Goal: Download file/media: Obtain a digital file from the website

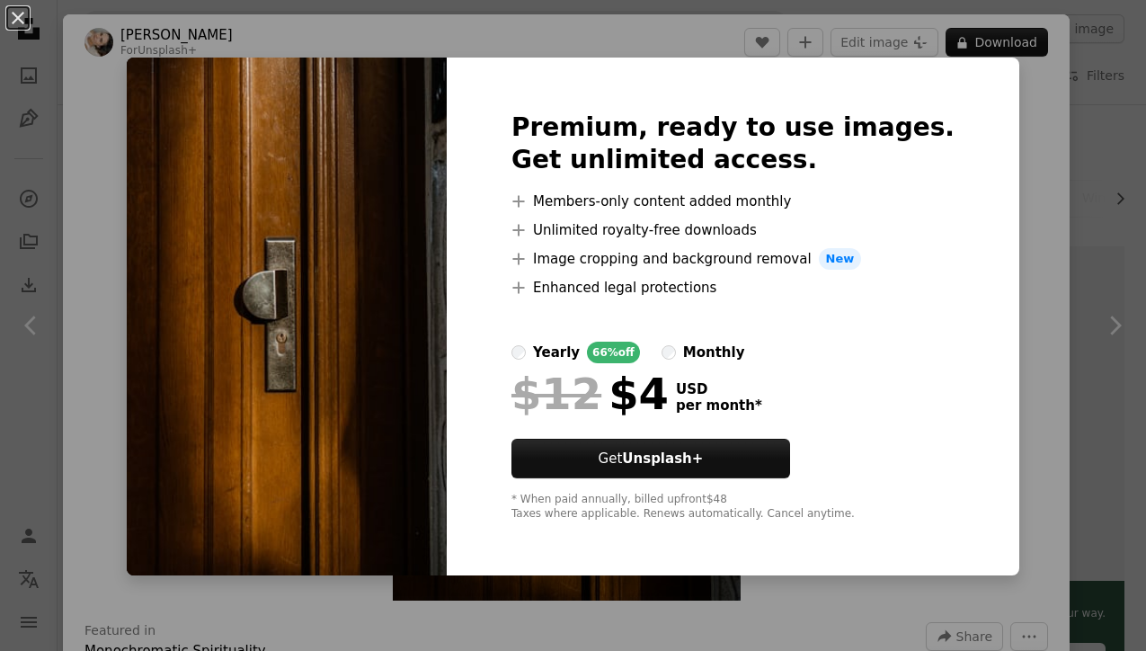
scroll to position [3223, 0]
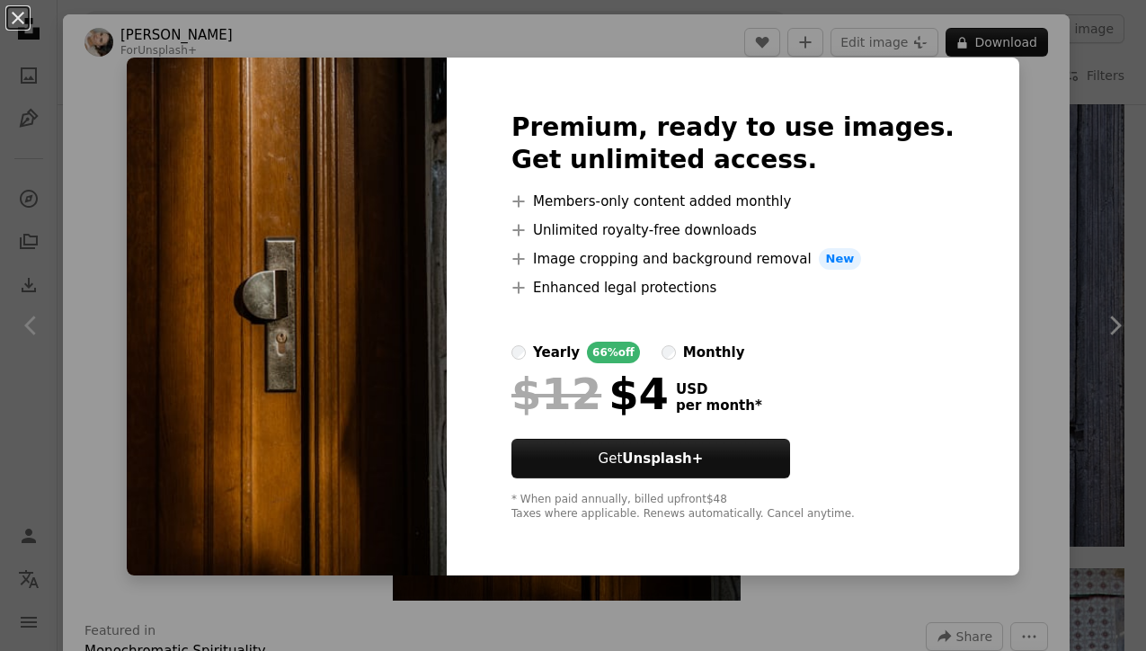
click at [1025, 126] on div "An X shape Premium, ready to use images. Get unlimited access. A plus sign Memb…" at bounding box center [573, 325] width 1146 height 651
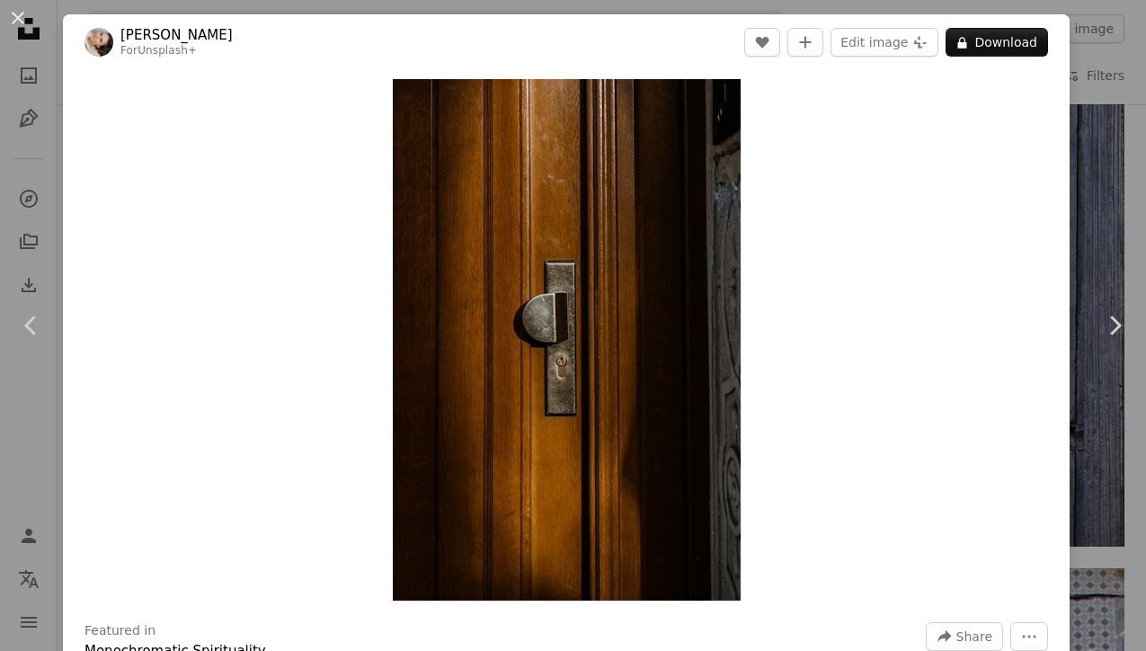
click at [1127, 93] on div "An X shape Chevron left Chevron right [PERSON_NAME] For Unsplash+ A heart A plu…" at bounding box center [573, 325] width 1146 height 651
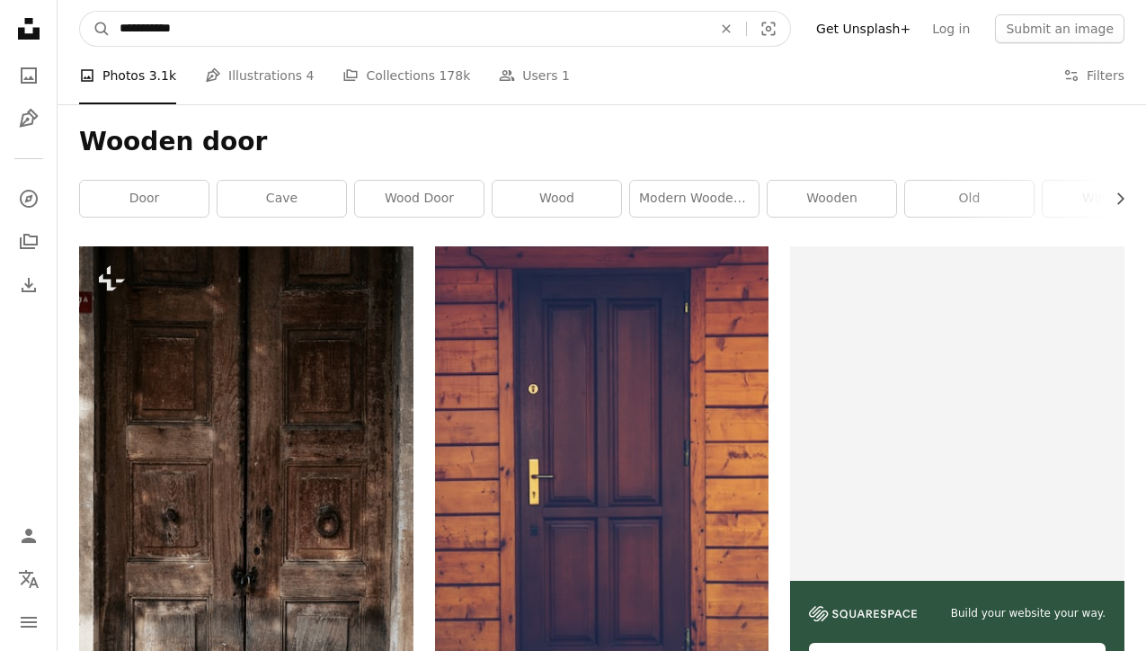
click at [494, 40] on input "**********" at bounding box center [409, 29] width 596 height 34
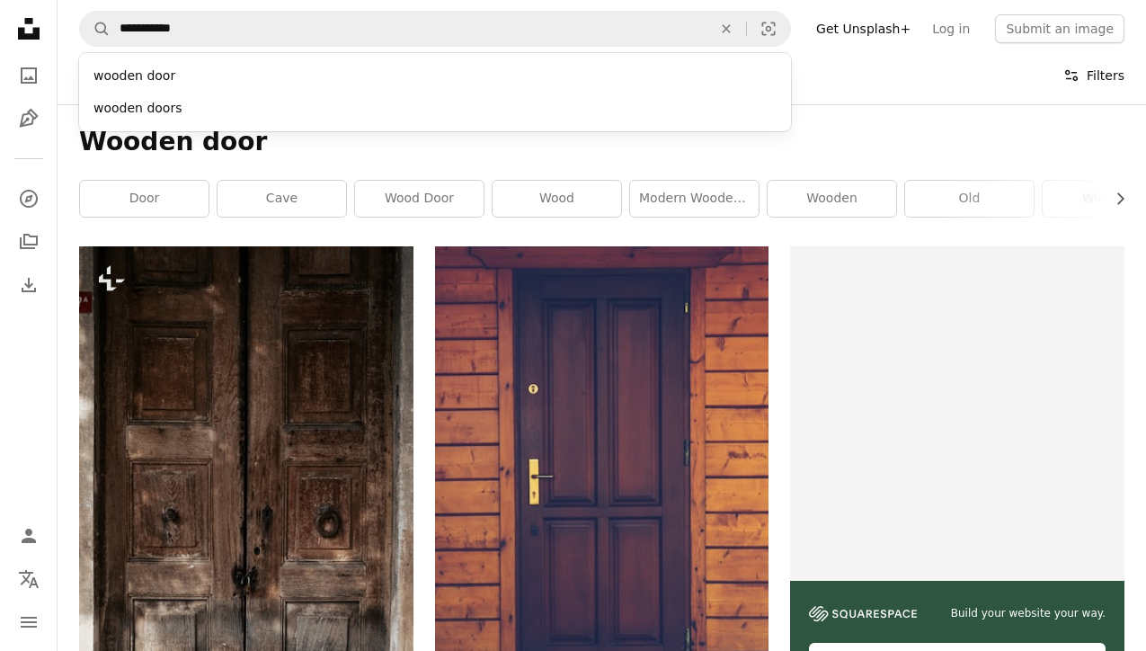
click at [1109, 66] on button "Filters Filters" at bounding box center [1093, 76] width 61 height 58
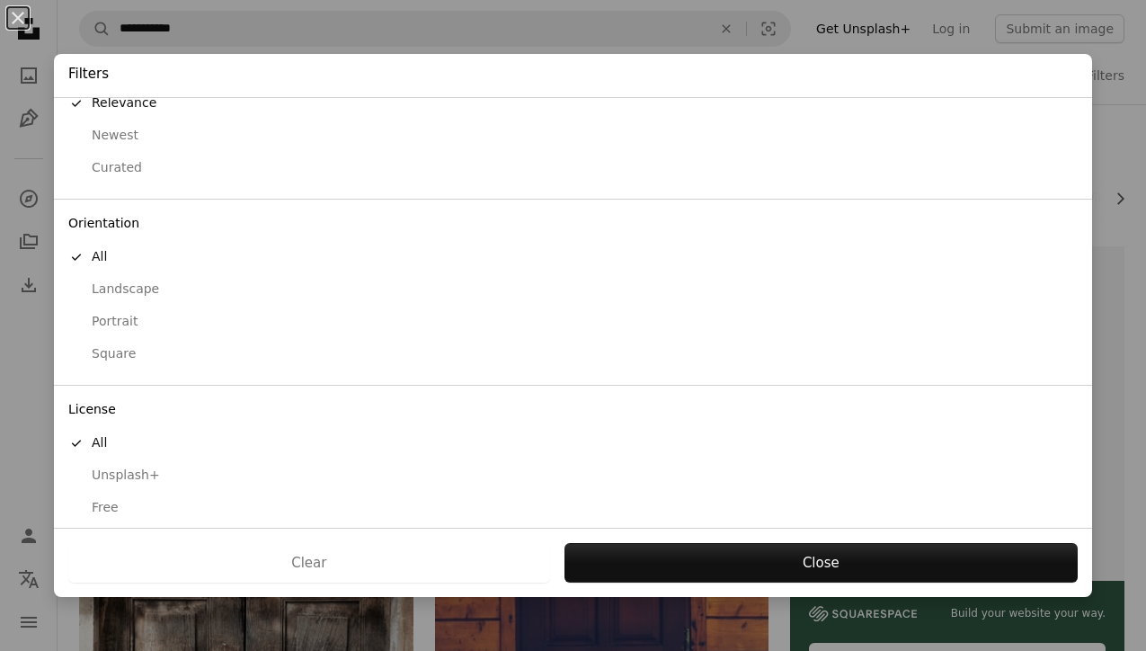
scroll to position [51, 0]
click at [116, 314] on div "Portrait" at bounding box center [572, 323] width 1009 height 18
click at [100, 503] on div "Free" at bounding box center [572, 509] width 1009 height 18
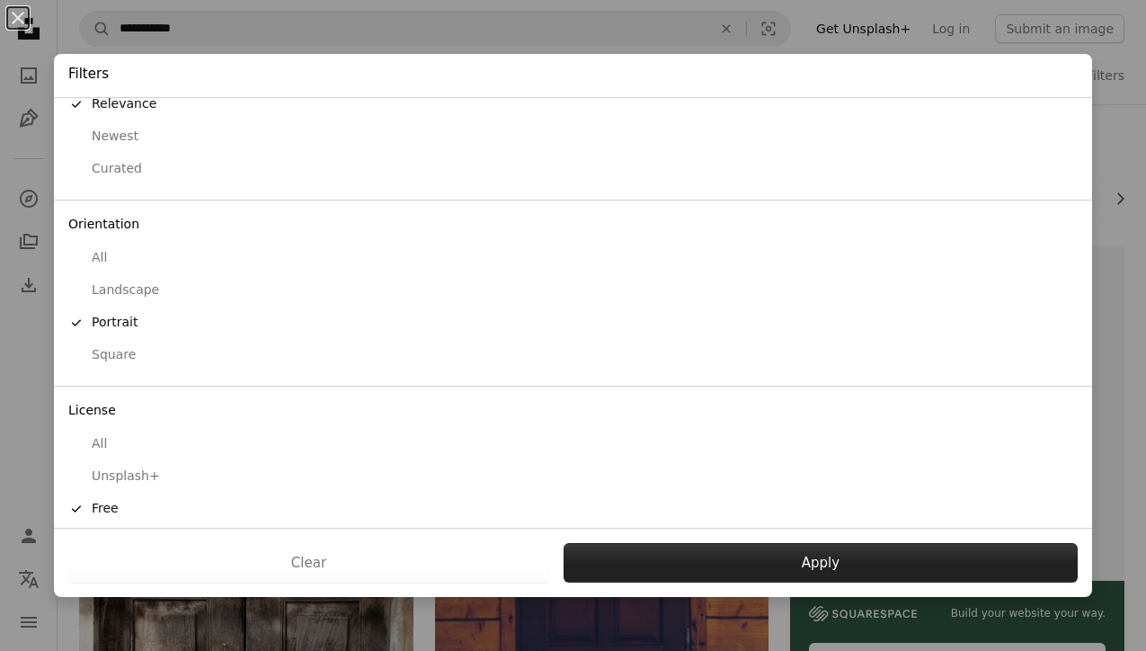
click at [645, 563] on button "Apply" at bounding box center [820, 563] width 514 height 40
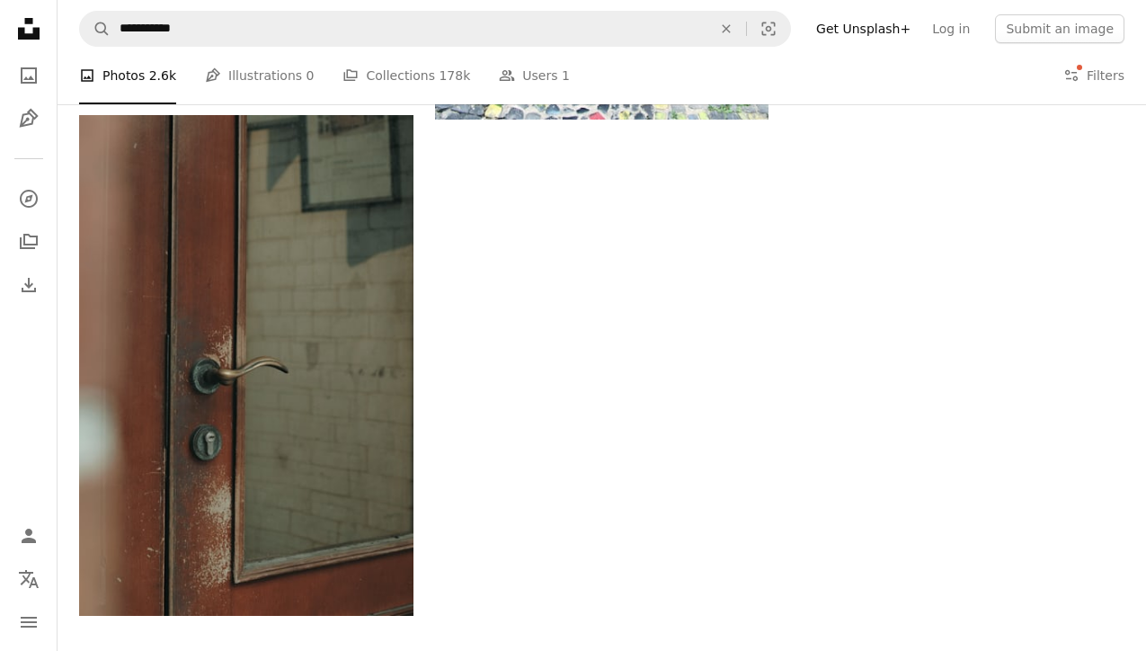
scroll to position [3691, 0]
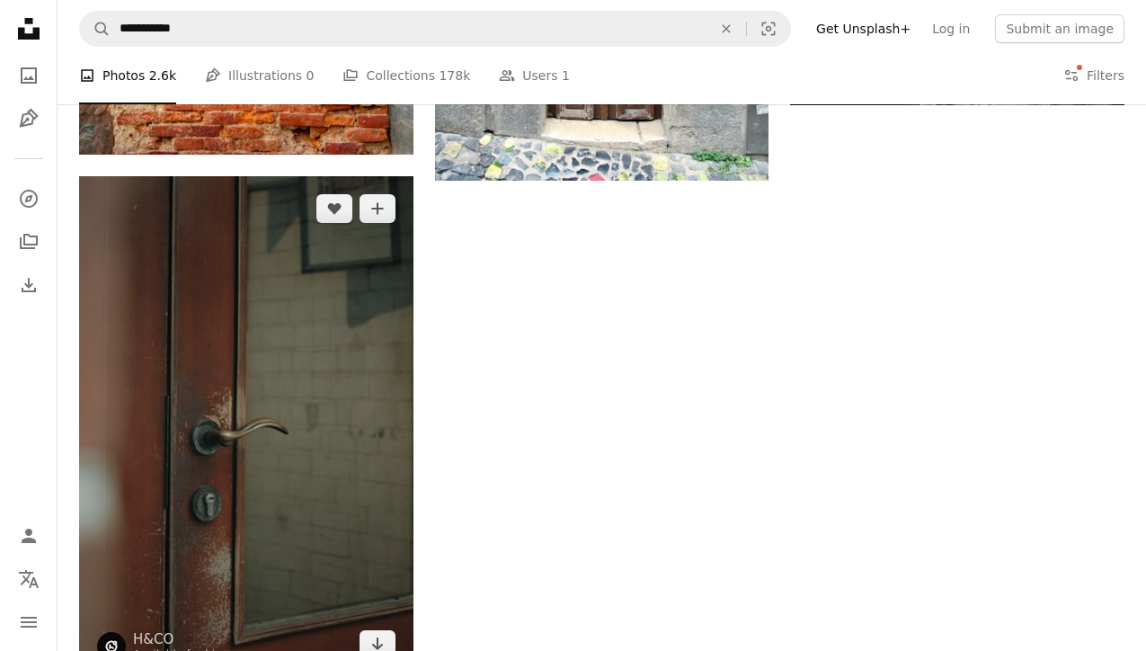
click at [308, 322] on img at bounding box center [246, 426] width 334 height 501
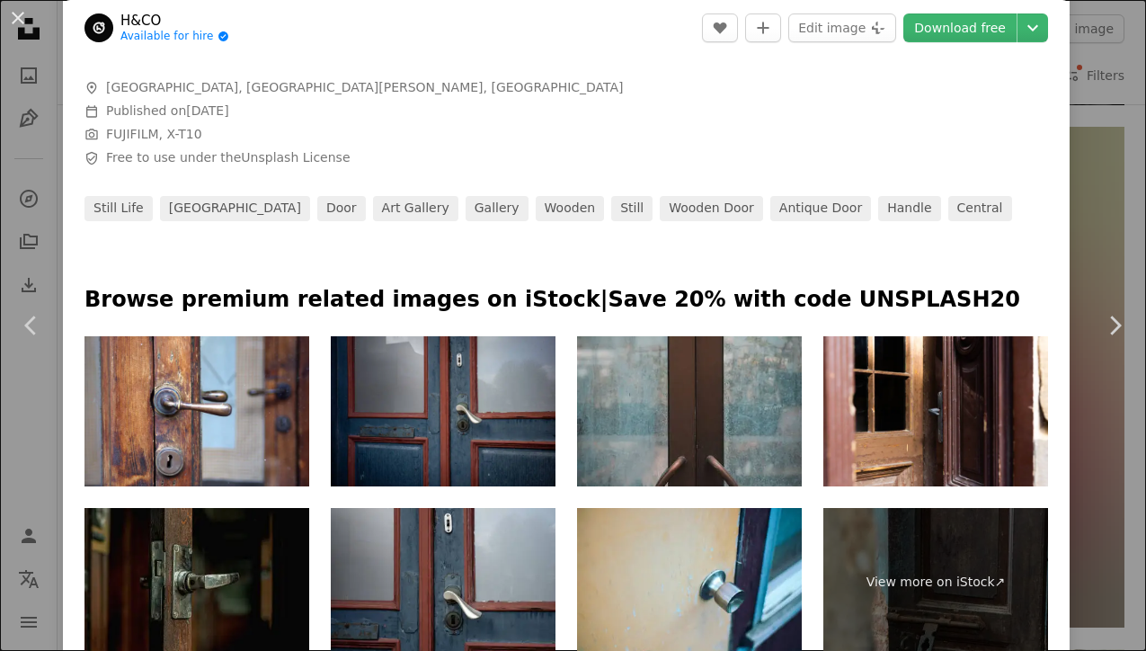
scroll to position [680, 0]
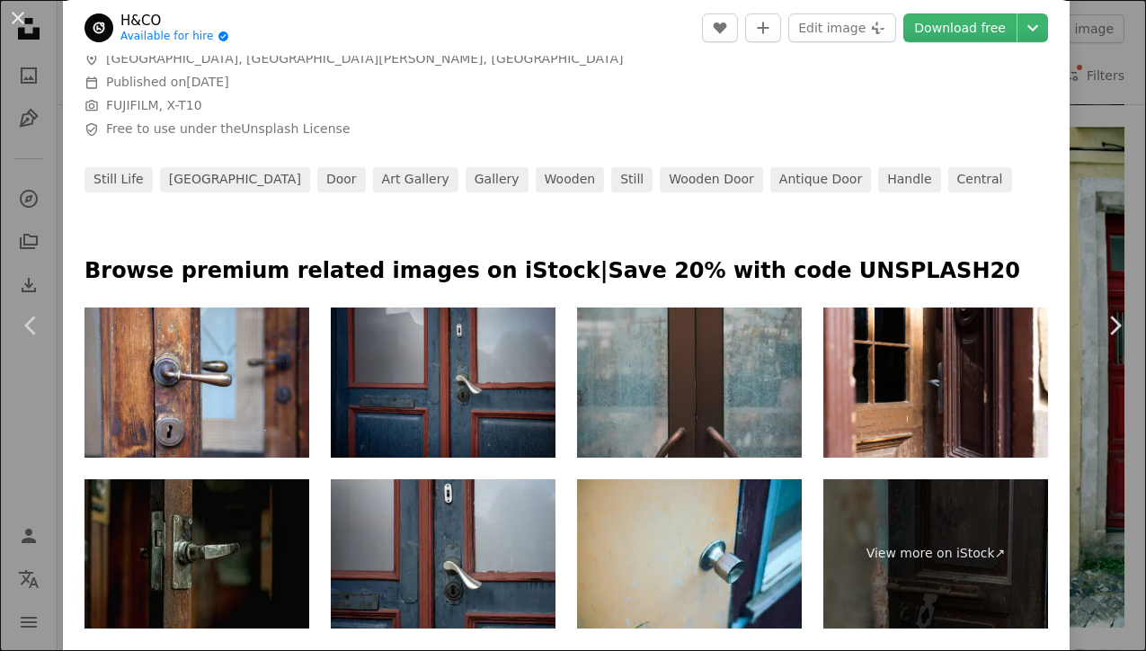
click at [1126, 185] on div "An X shape Chevron left Chevron right H&CO Available for hire A checkmark insid…" at bounding box center [573, 325] width 1146 height 651
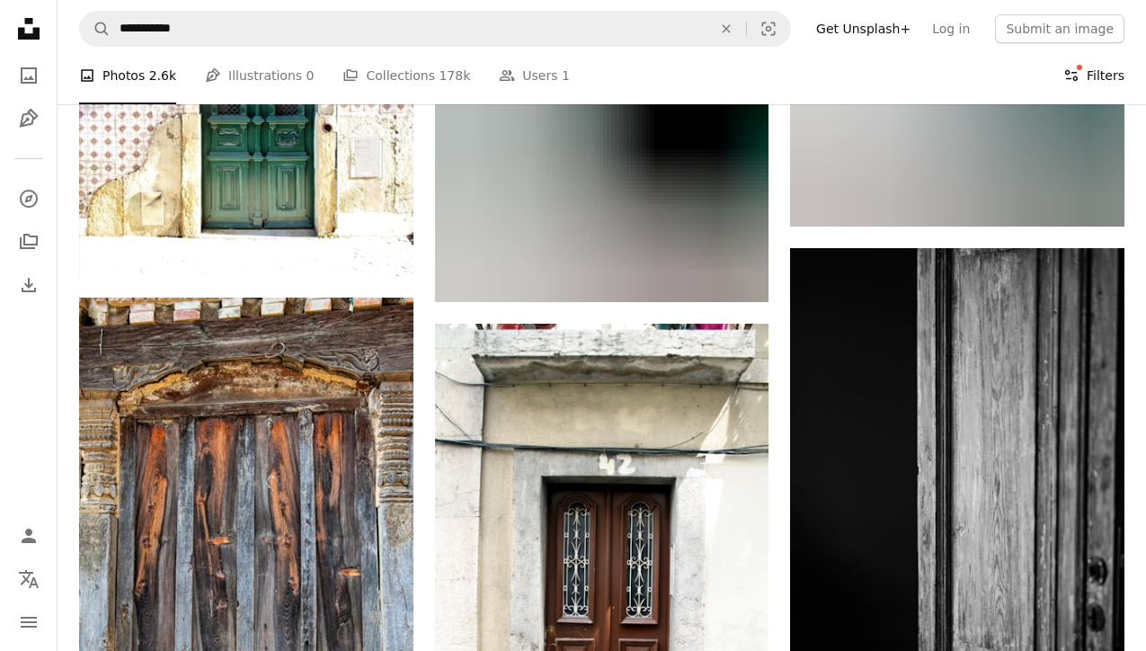
scroll to position [2896, 0]
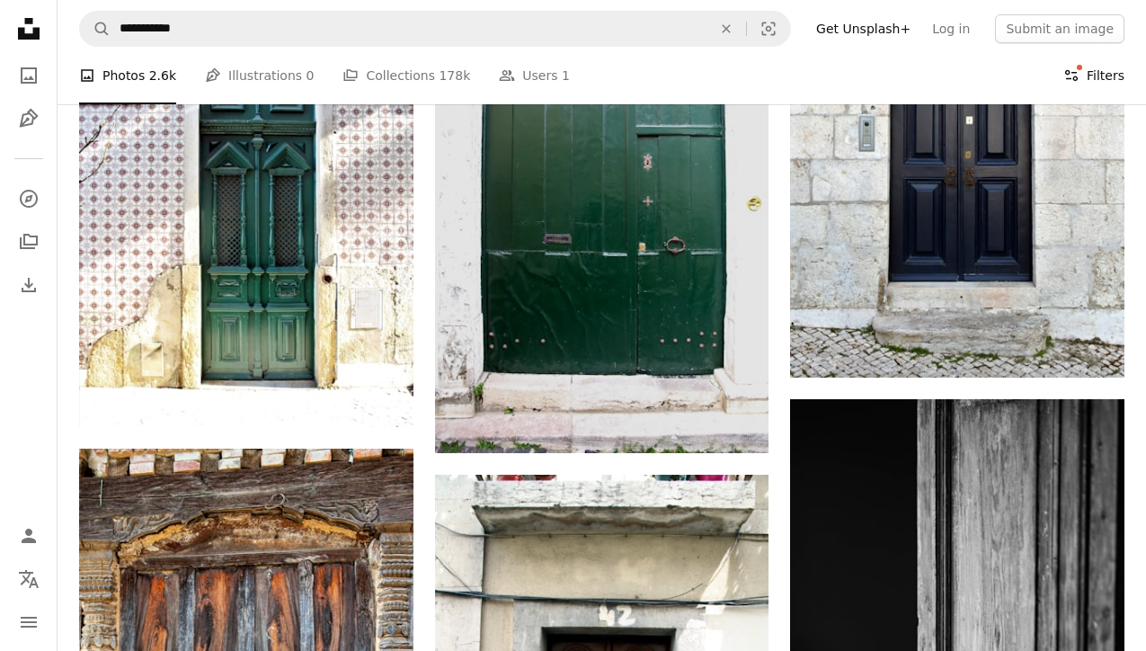
click at [1079, 86] on button "Filters Filters" at bounding box center [1093, 76] width 61 height 58
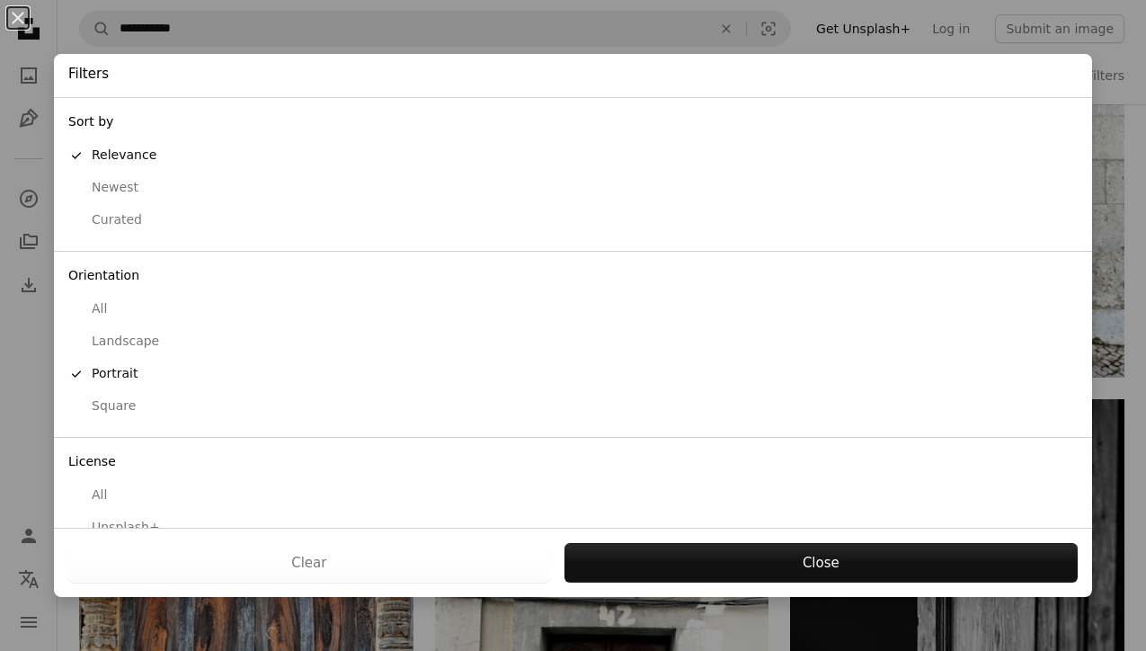
click at [115, 341] on div "Landscape" at bounding box center [572, 341] width 1009 height 18
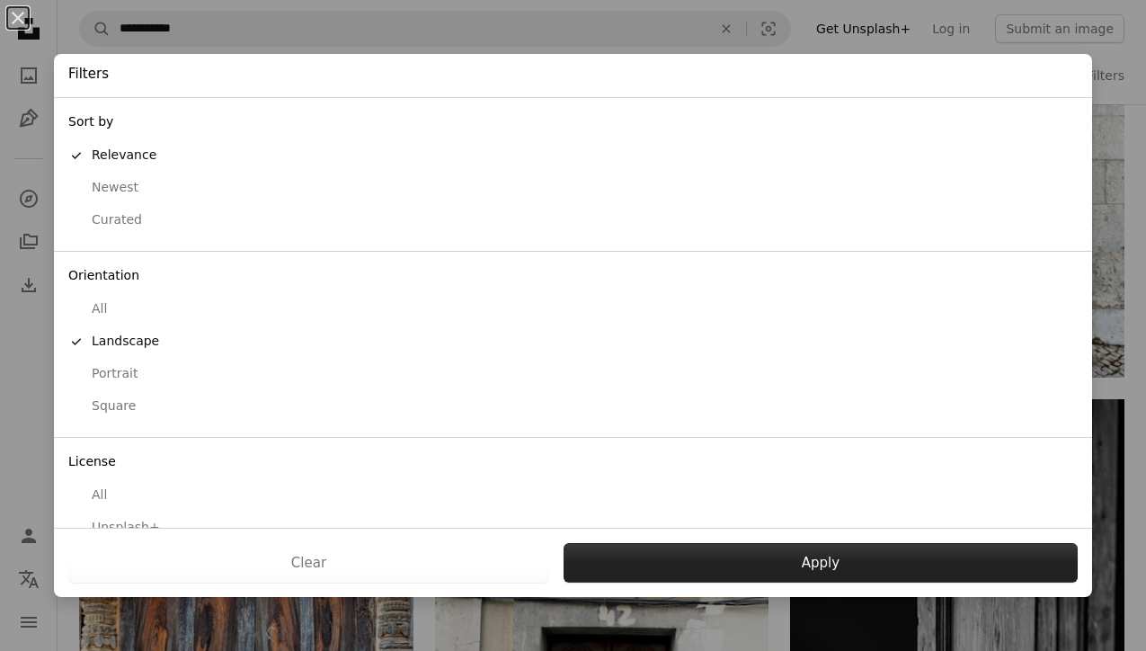
click at [696, 553] on button "Apply" at bounding box center [820, 563] width 514 height 40
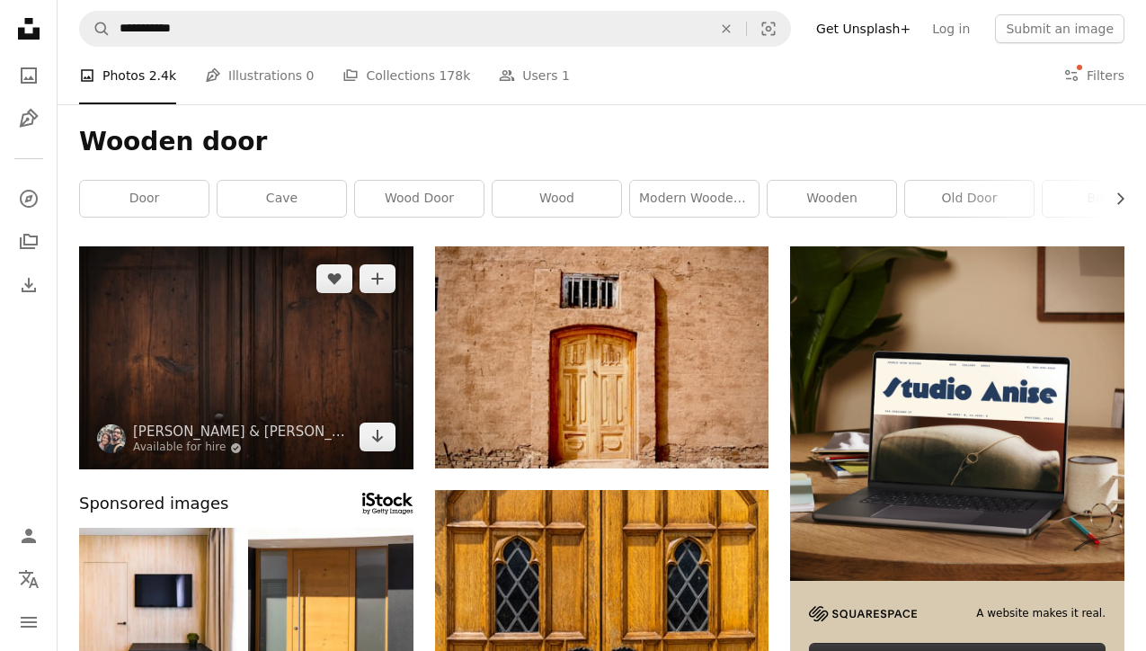
click at [319, 356] on img at bounding box center [246, 357] width 334 height 223
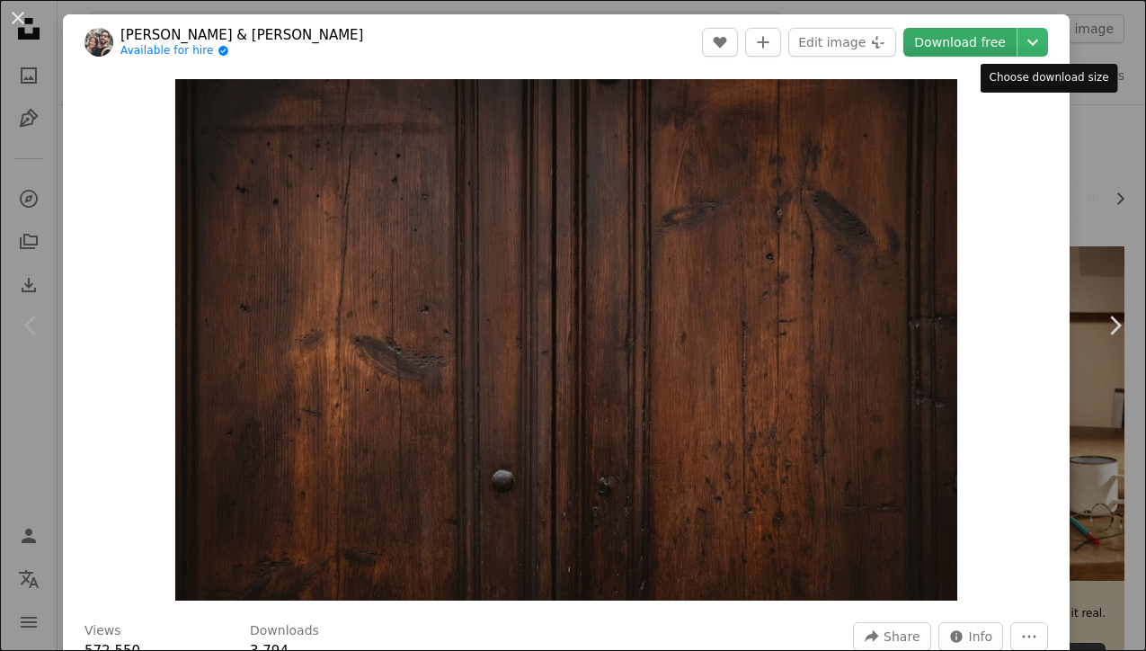
click at [982, 40] on link "Download free" at bounding box center [959, 42] width 113 height 29
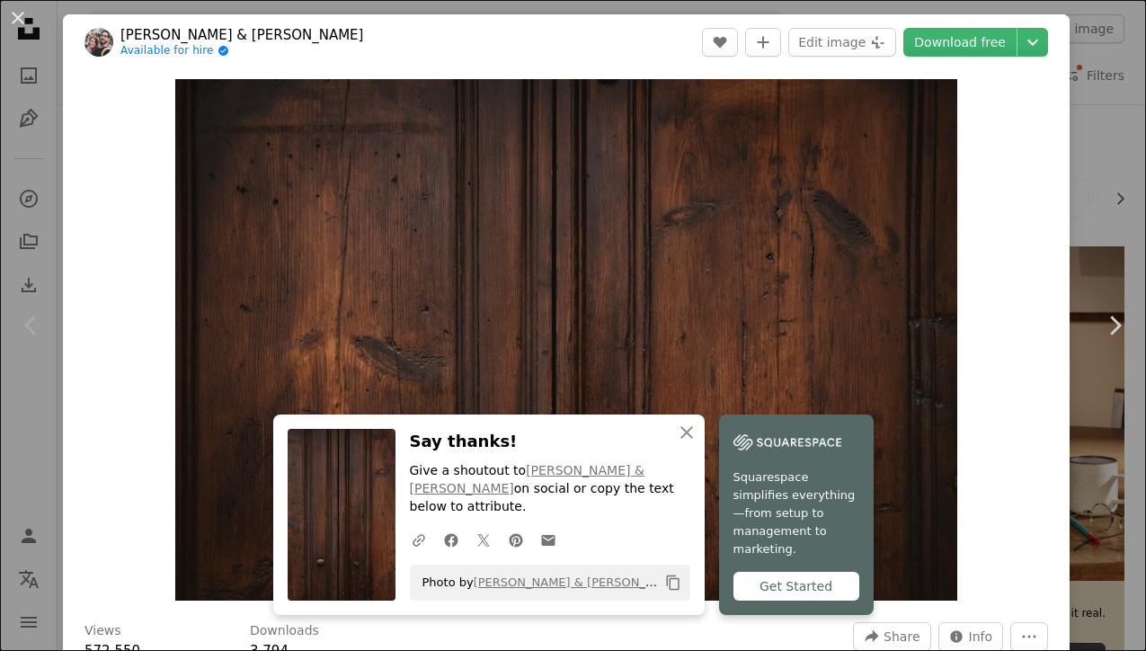
click at [1112, 164] on div "An X shape Chevron left Chevron right [PERSON_NAME] & [PERSON_NAME] Available f…" at bounding box center [573, 325] width 1146 height 651
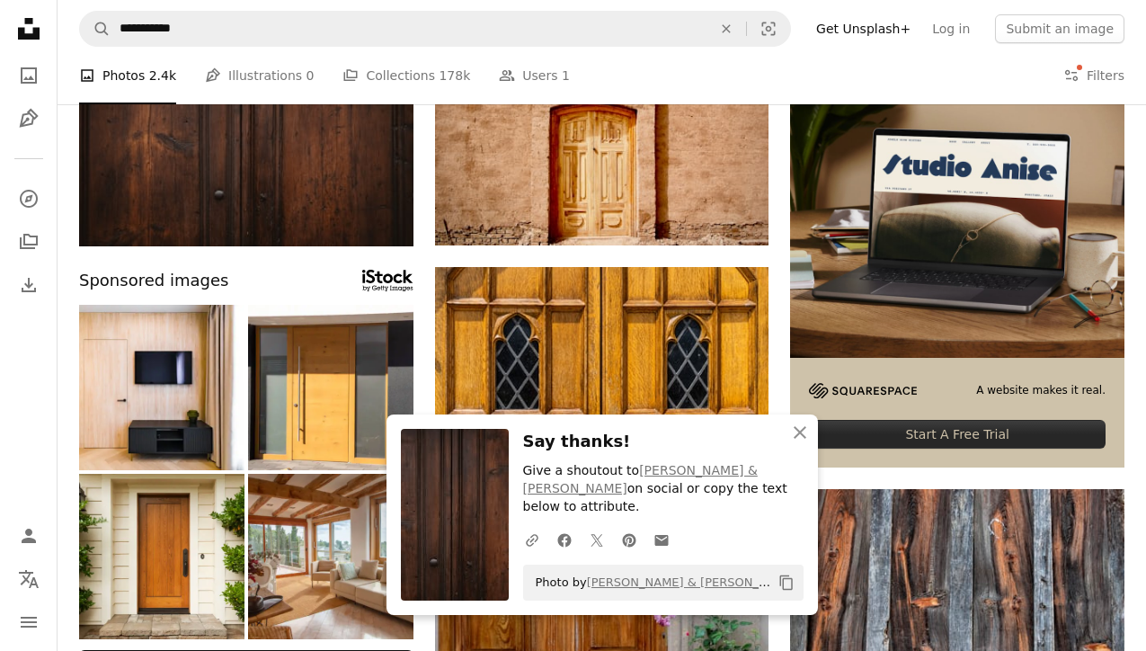
scroll to position [251, 0]
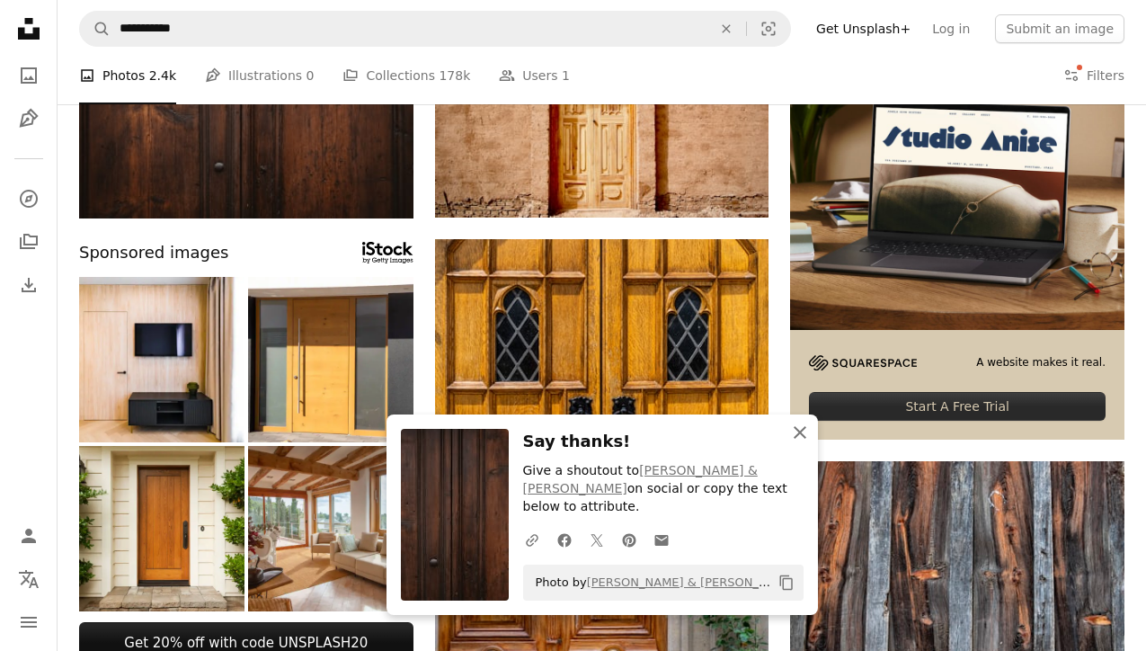
click at [796, 439] on icon "button" at bounding box center [799, 432] width 13 height 13
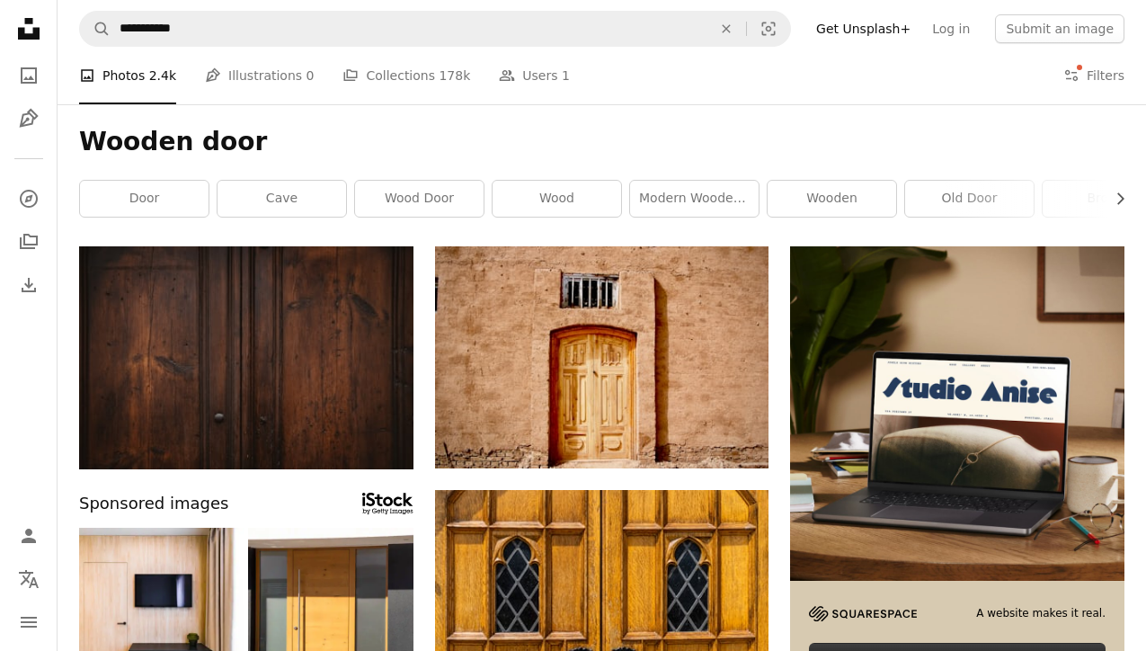
scroll to position [0, 0]
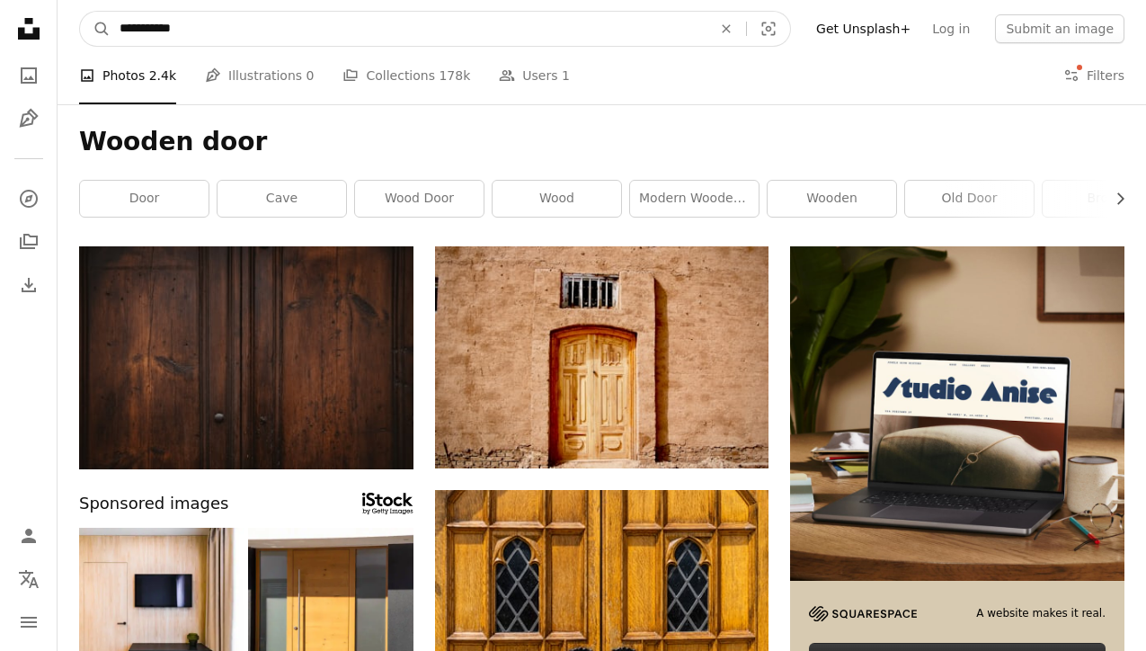
click at [457, 39] on input "**********" at bounding box center [409, 29] width 596 height 34
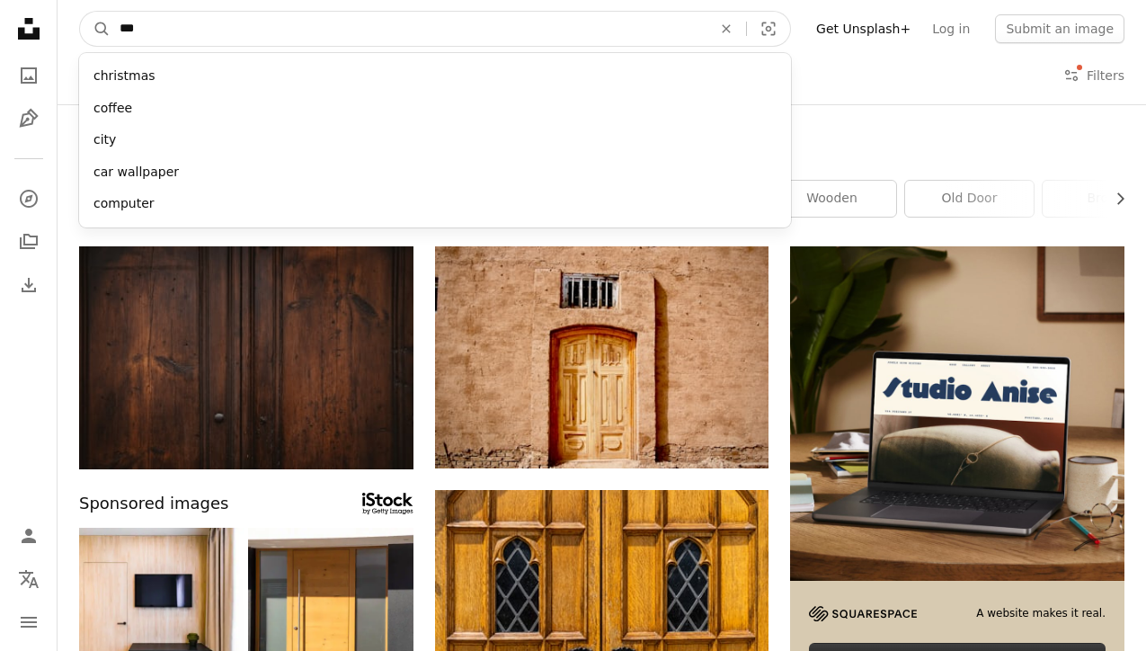
type input "****"
click at [95, 29] on button "A magnifying glass" at bounding box center [95, 29] width 31 height 34
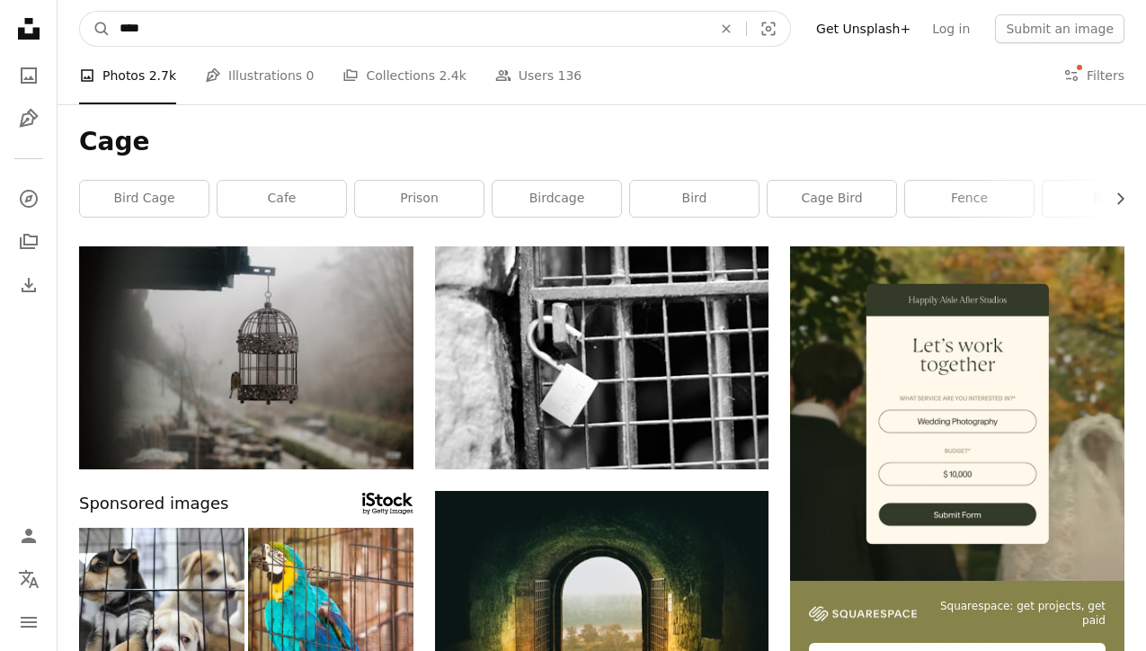
click at [299, 22] on input "****" at bounding box center [409, 29] width 596 height 34
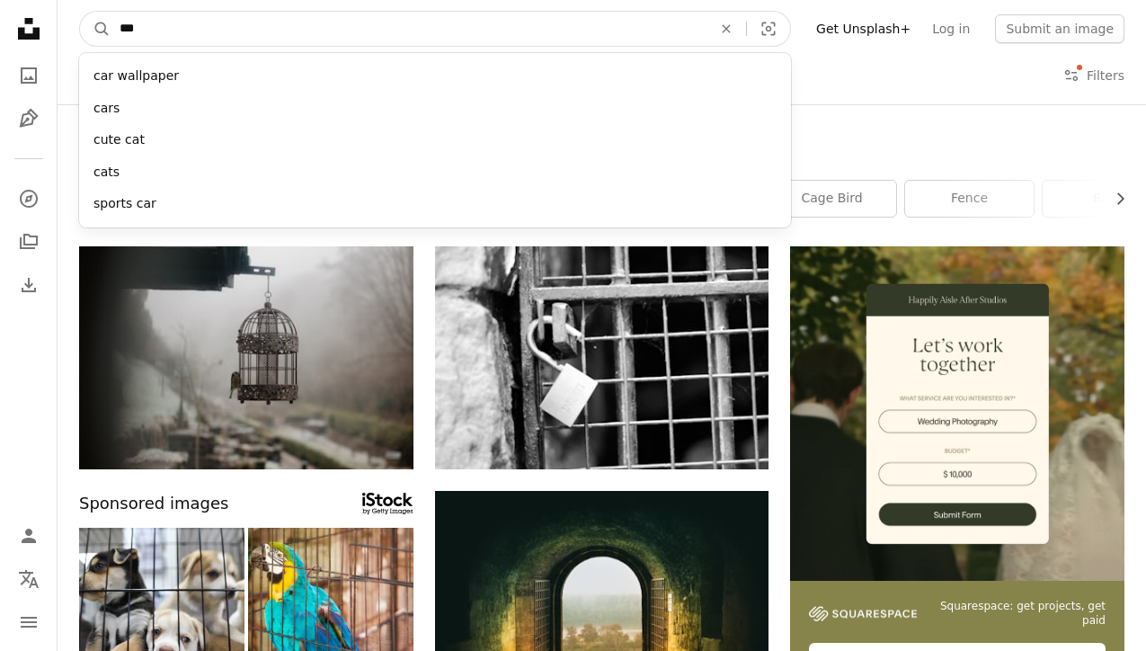
type input "****"
click at [95, 29] on button "A magnifying glass" at bounding box center [95, 29] width 31 height 34
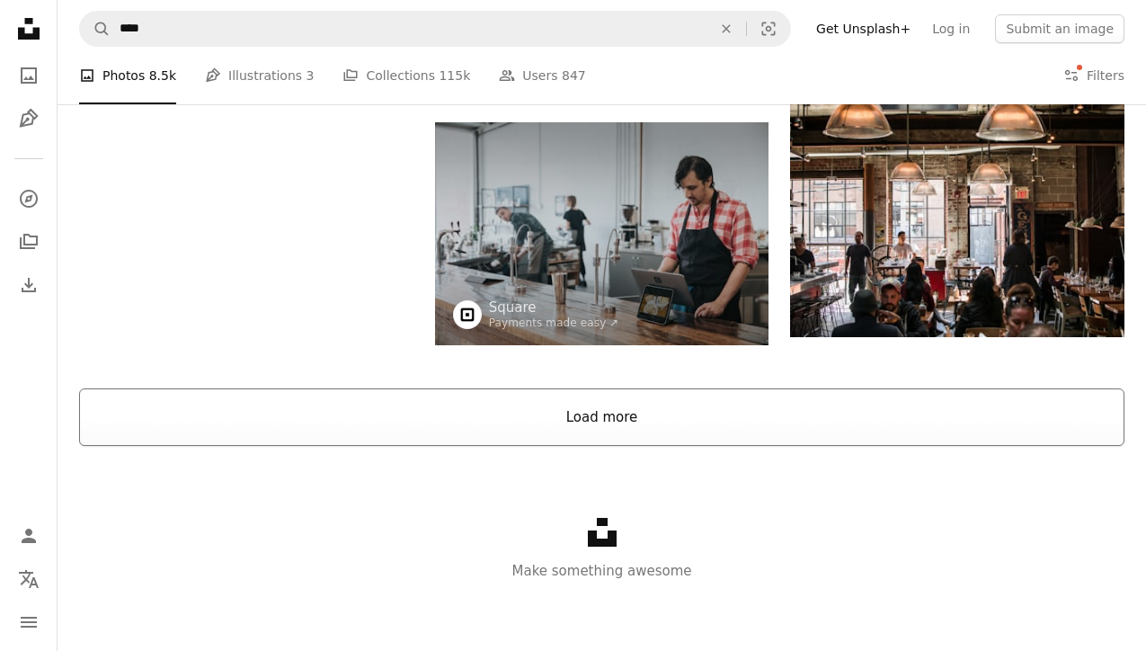
scroll to position [1615, 0]
click at [616, 420] on button "Load more" at bounding box center [601, 418] width 1045 height 58
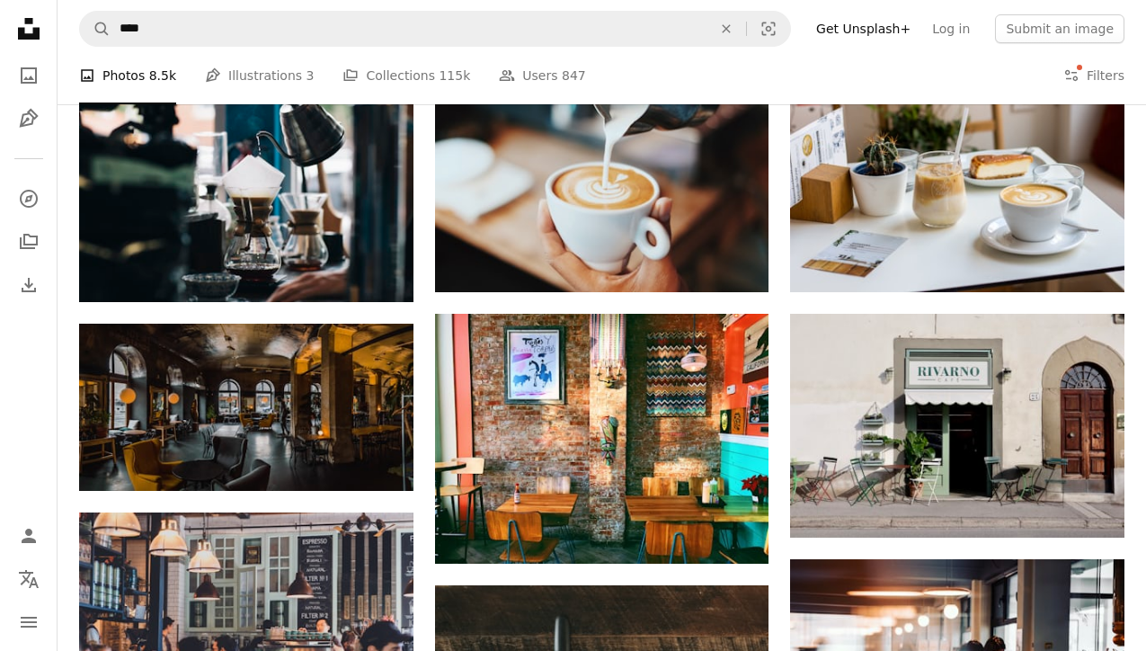
scroll to position [1905, 0]
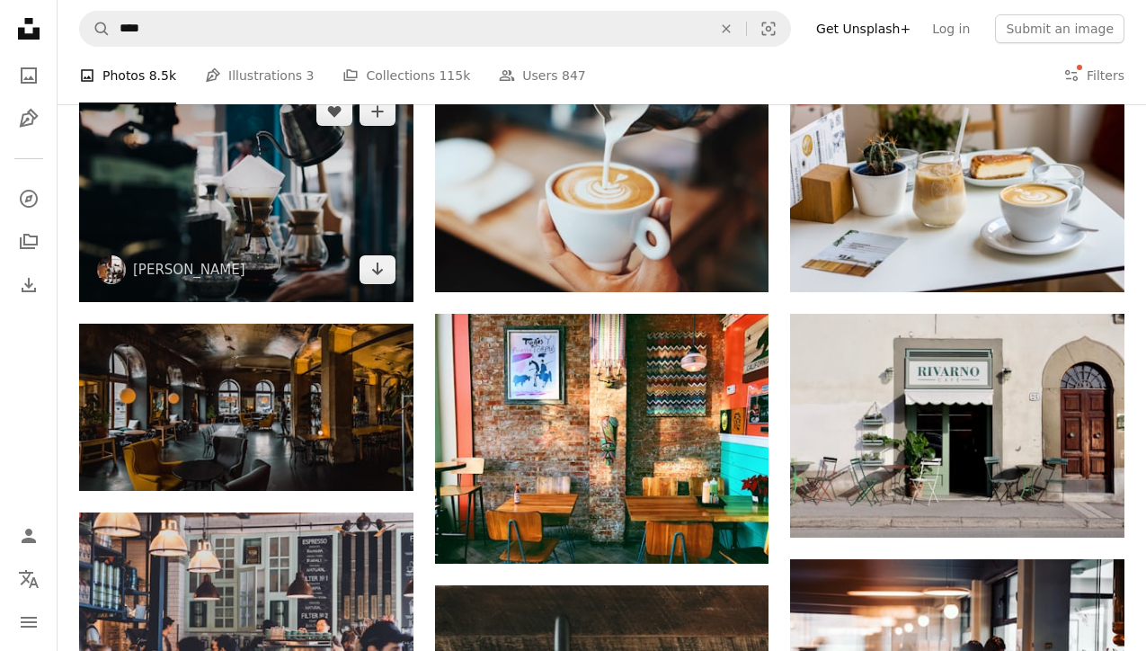
click at [275, 177] on img at bounding box center [246, 190] width 334 height 223
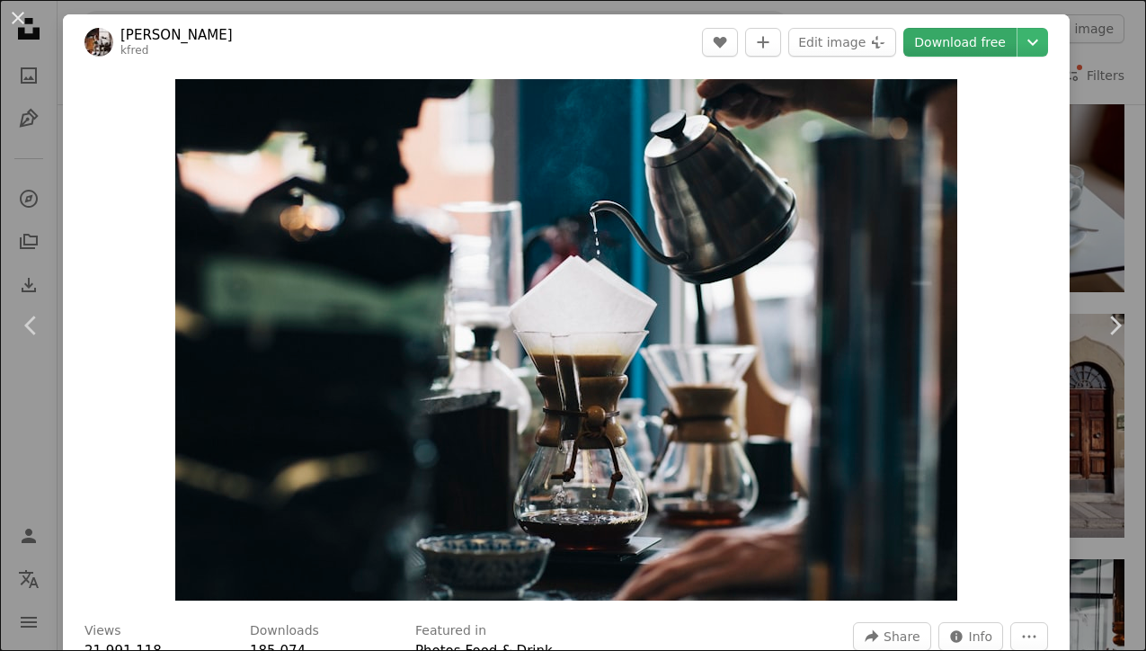
click at [1013, 48] on link "Download free" at bounding box center [959, 42] width 113 height 29
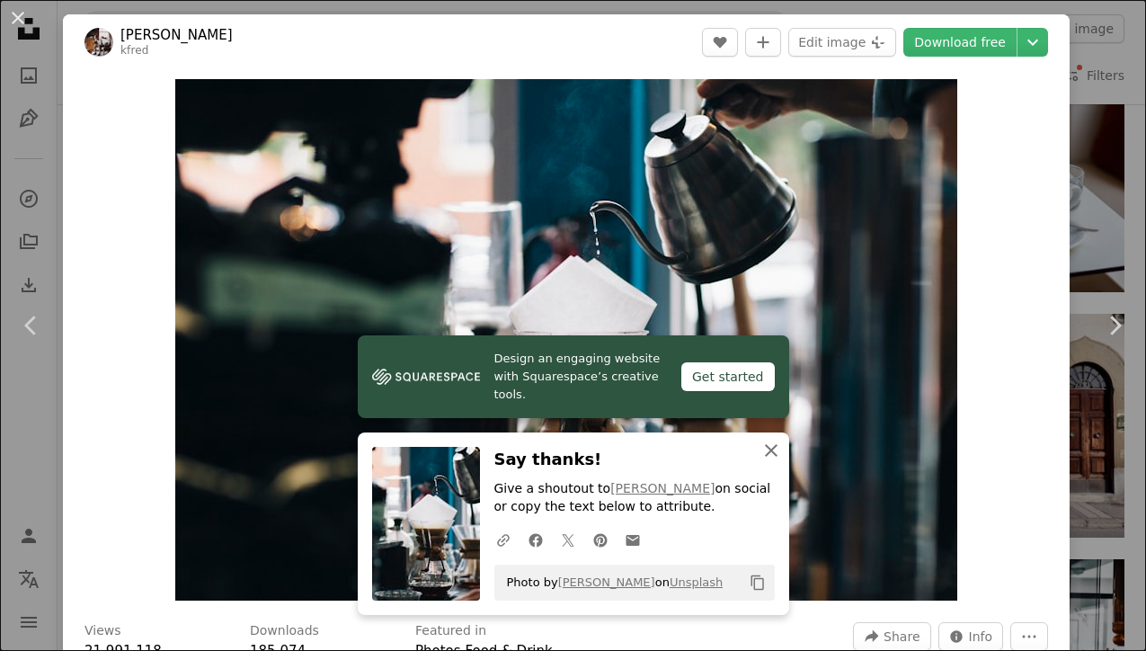
click at [769, 444] on icon "An X shape" at bounding box center [771, 450] width 22 height 22
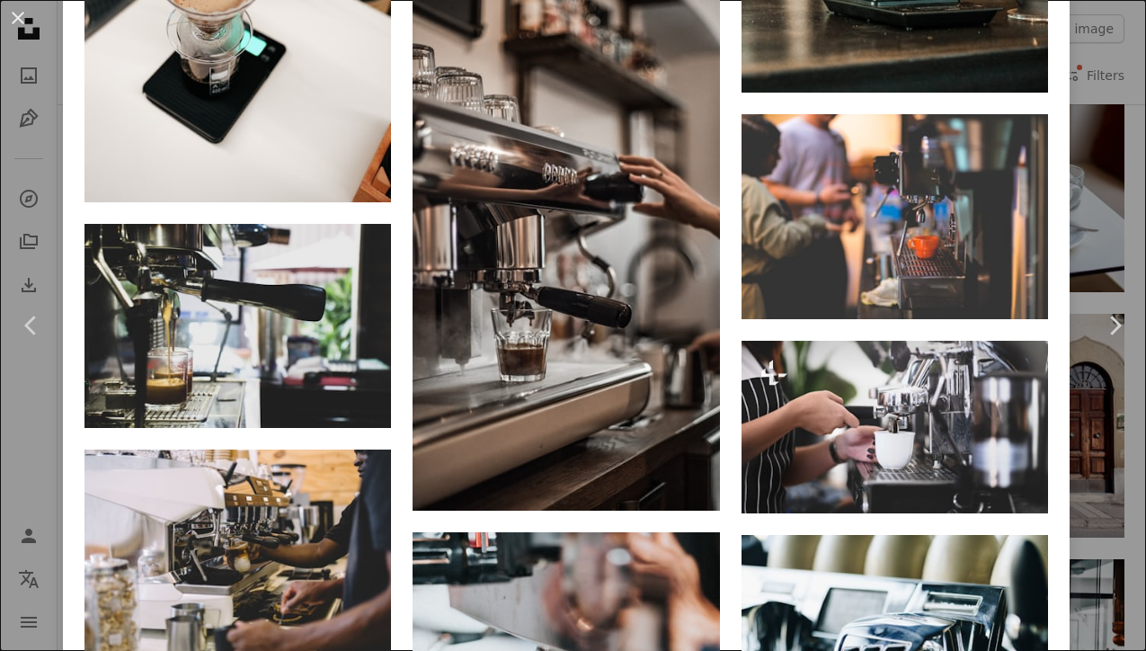
scroll to position [2636, 0]
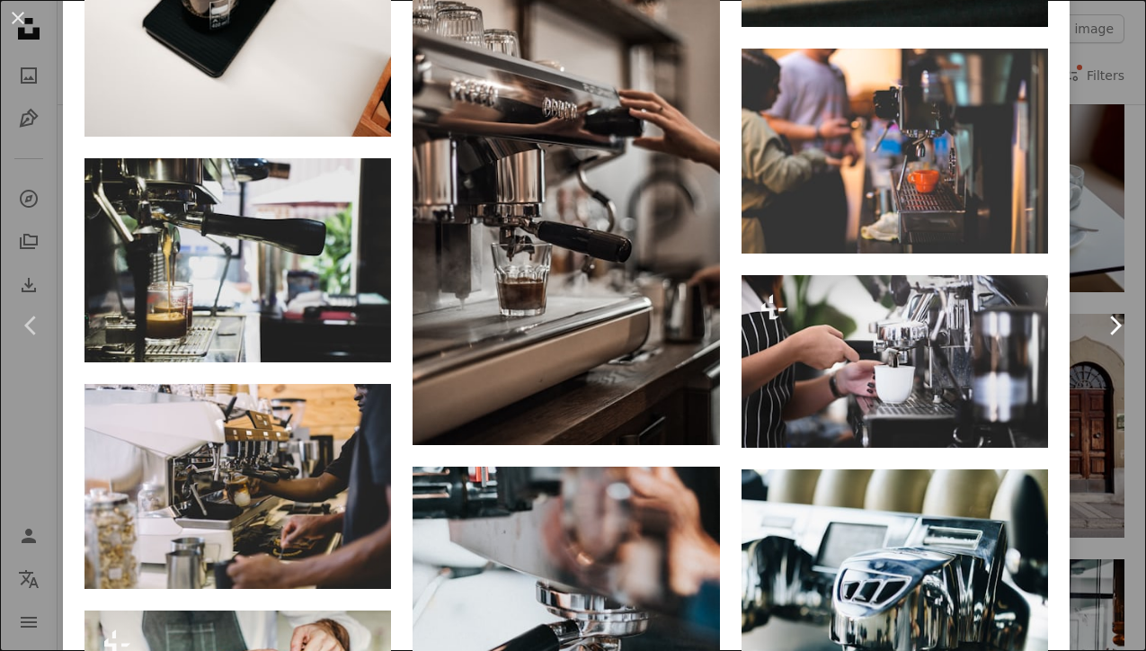
click at [1108, 393] on link "Chevron right" at bounding box center [1114, 325] width 63 height 173
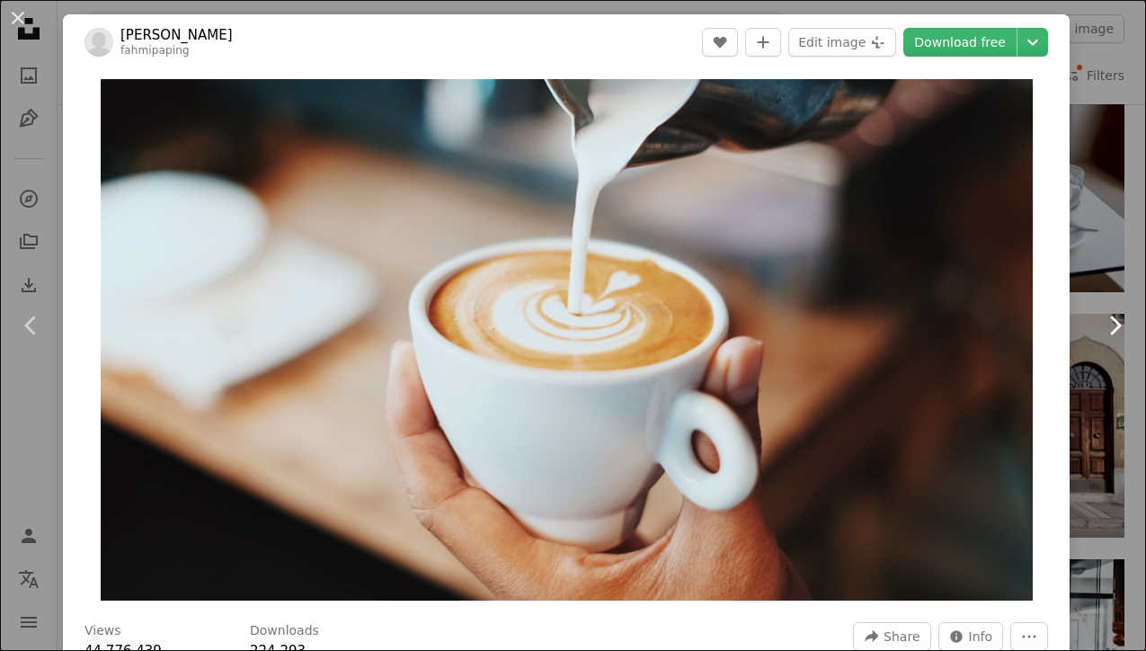
scroll to position [716, 0]
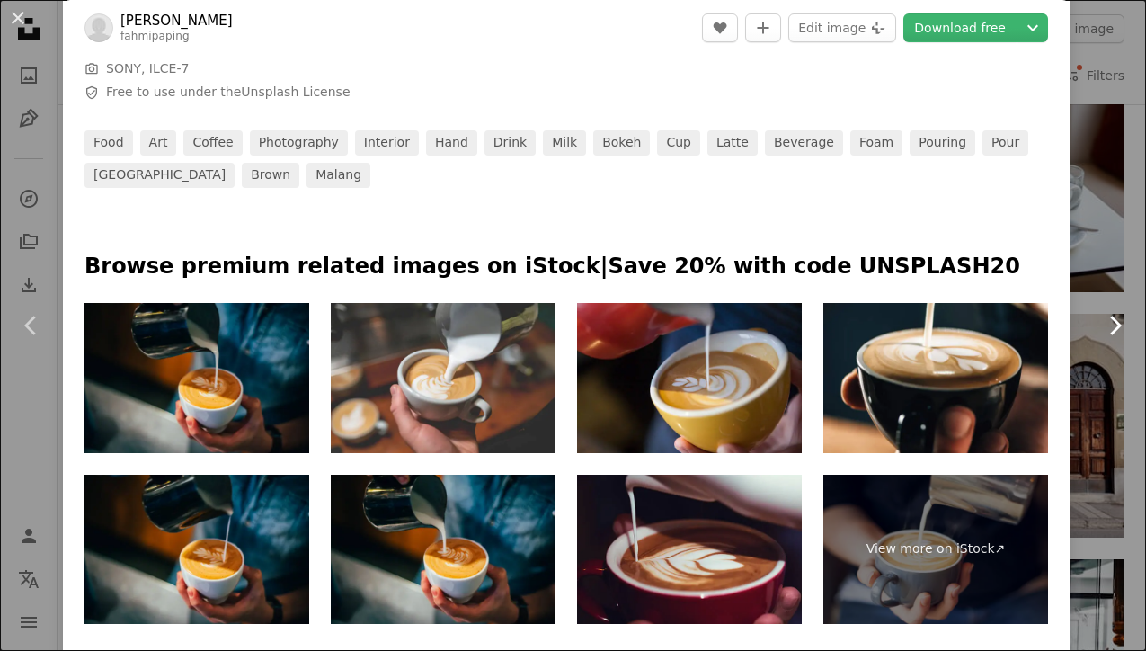
click at [1126, 251] on link "Chevron right" at bounding box center [1114, 325] width 63 height 173
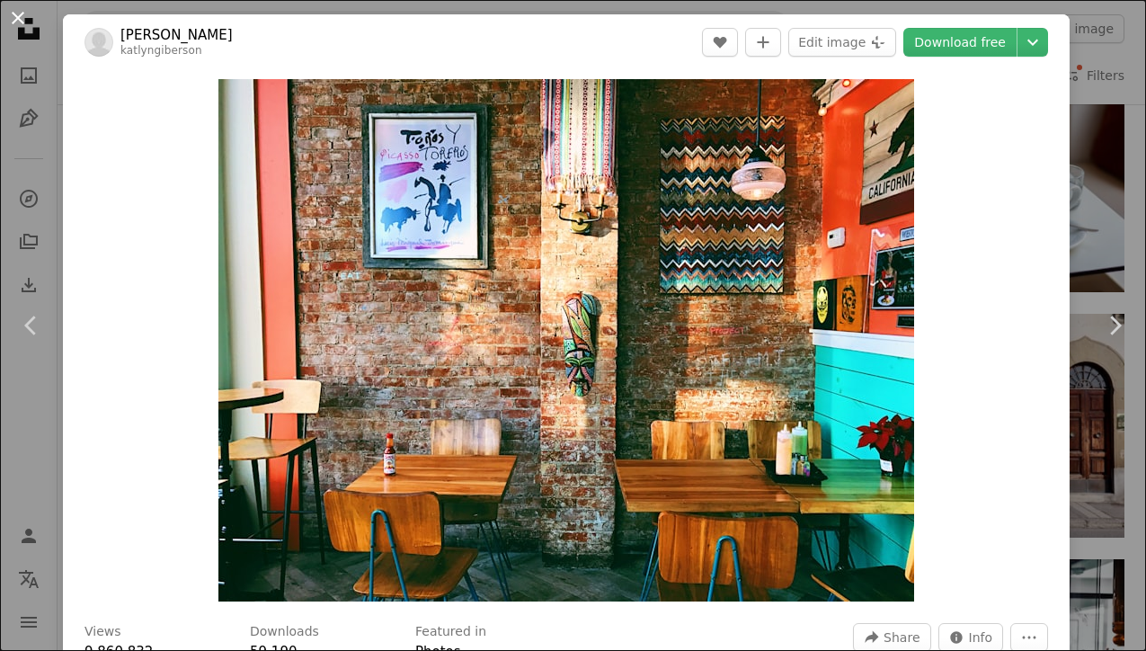
click at [13, 20] on button "An X shape" at bounding box center [18, 18] width 22 height 22
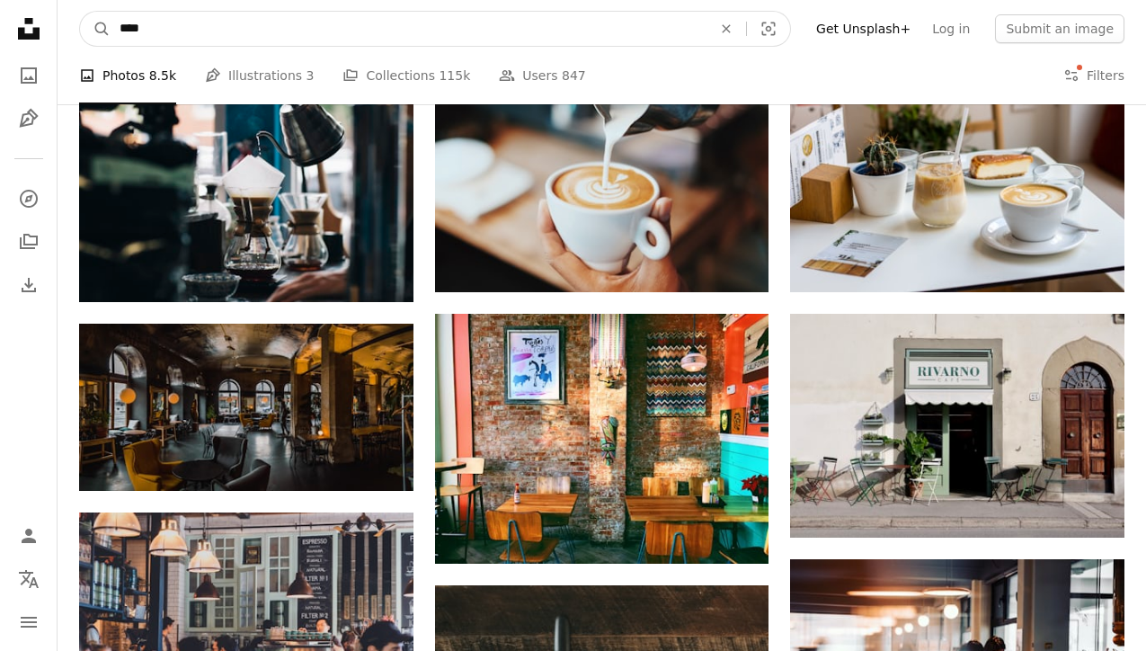
click at [442, 36] on input "****" at bounding box center [409, 29] width 596 height 34
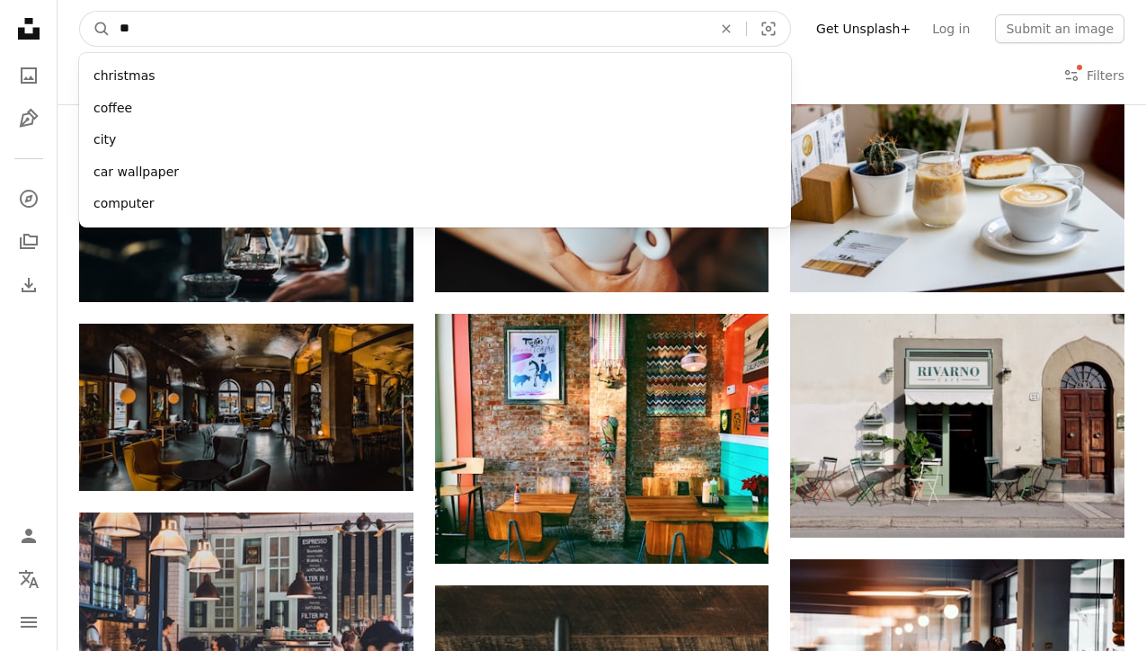
type input "***"
click at [95, 29] on button "A magnifying glass" at bounding box center [95, 29] width 31 height 34
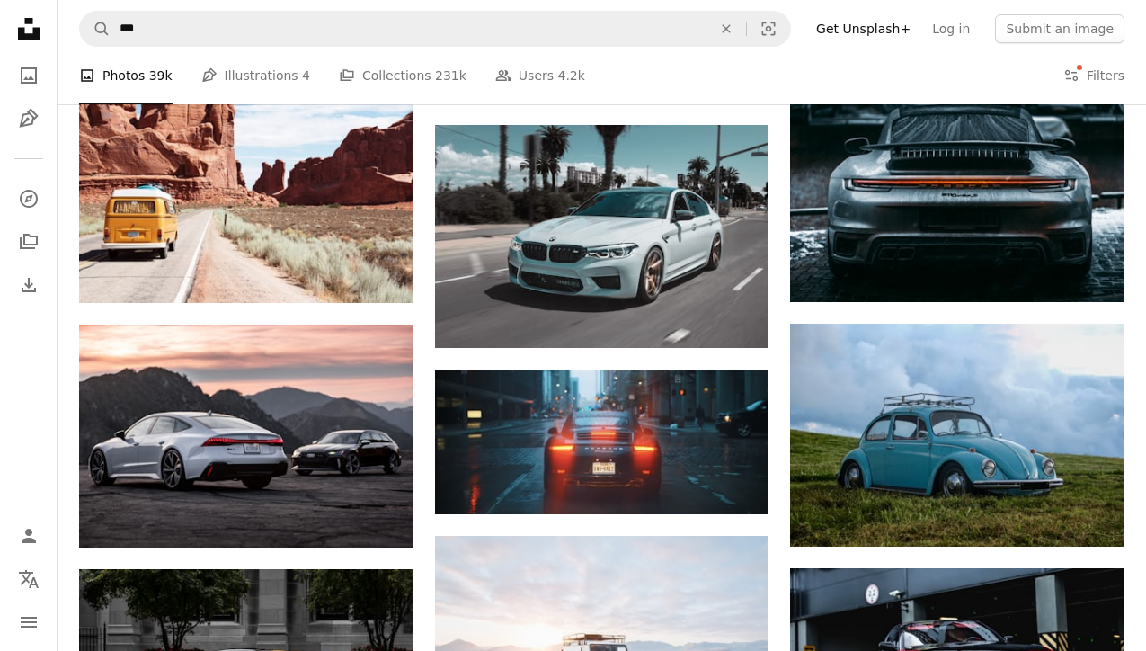
scroll to position [3367, 0]
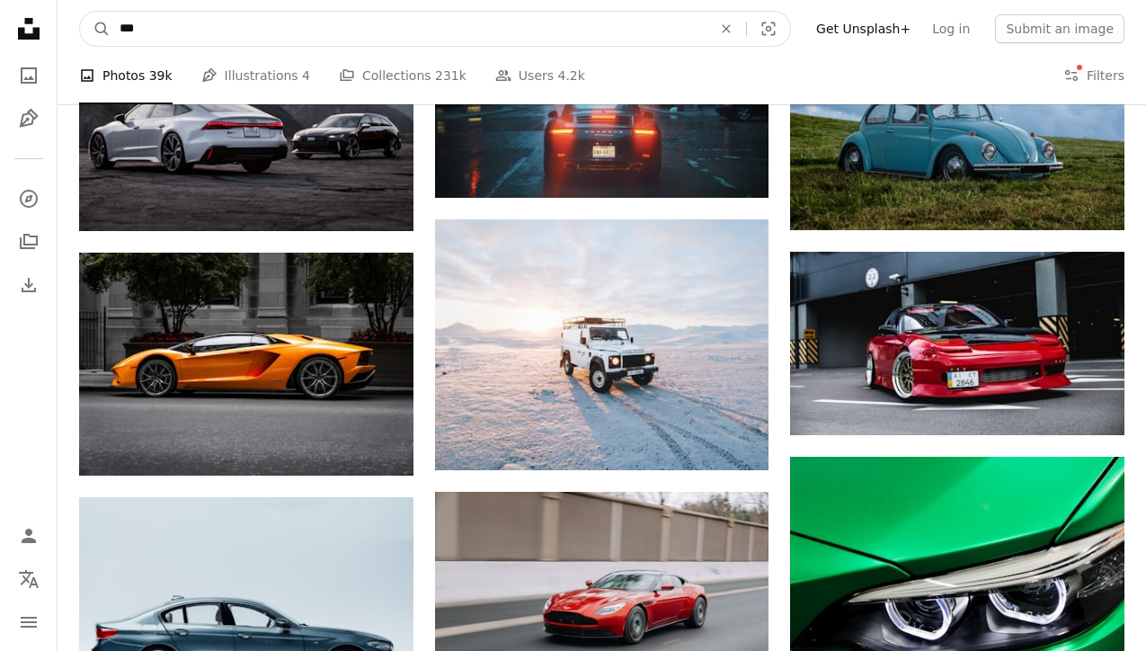
click at [496, 40] on input "***" at bounding box center [409, 29] width 596 height 34
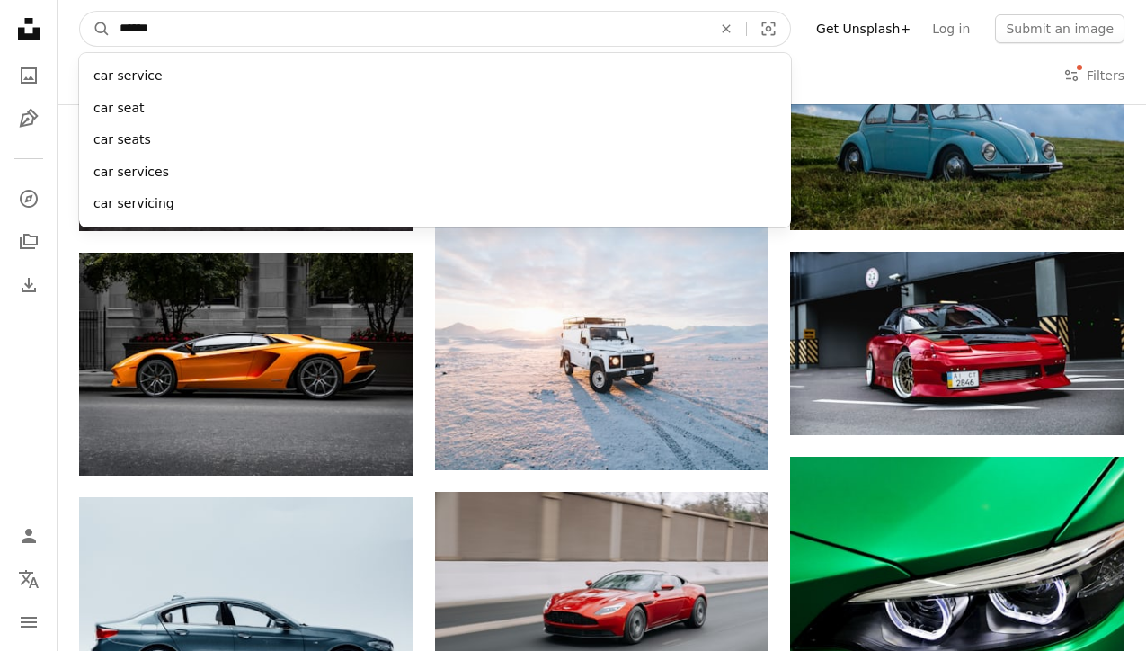
type input "*******"
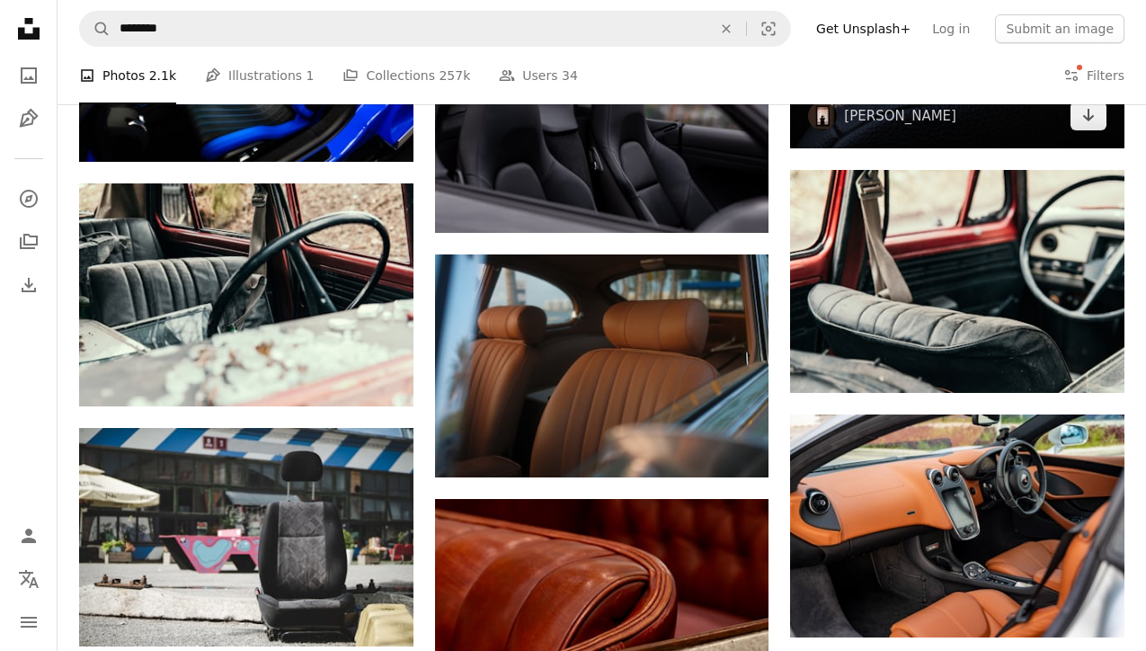
scroll to position [1919, 0]
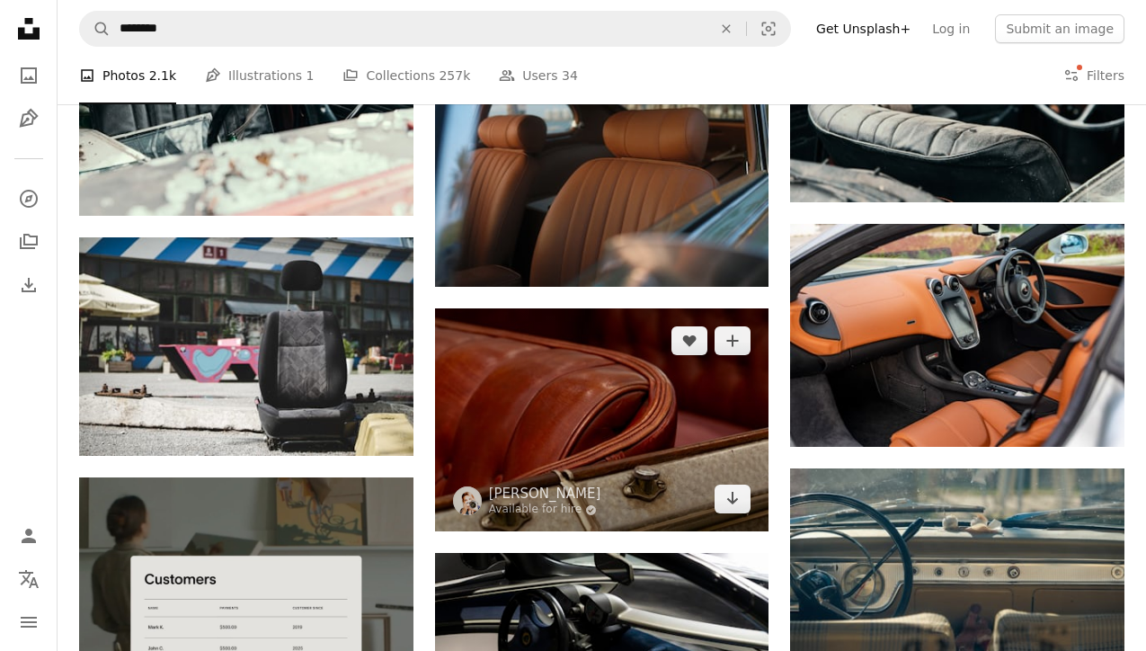
click at [628, 412] on img at bounding box center [602, 419] width 334 height 223
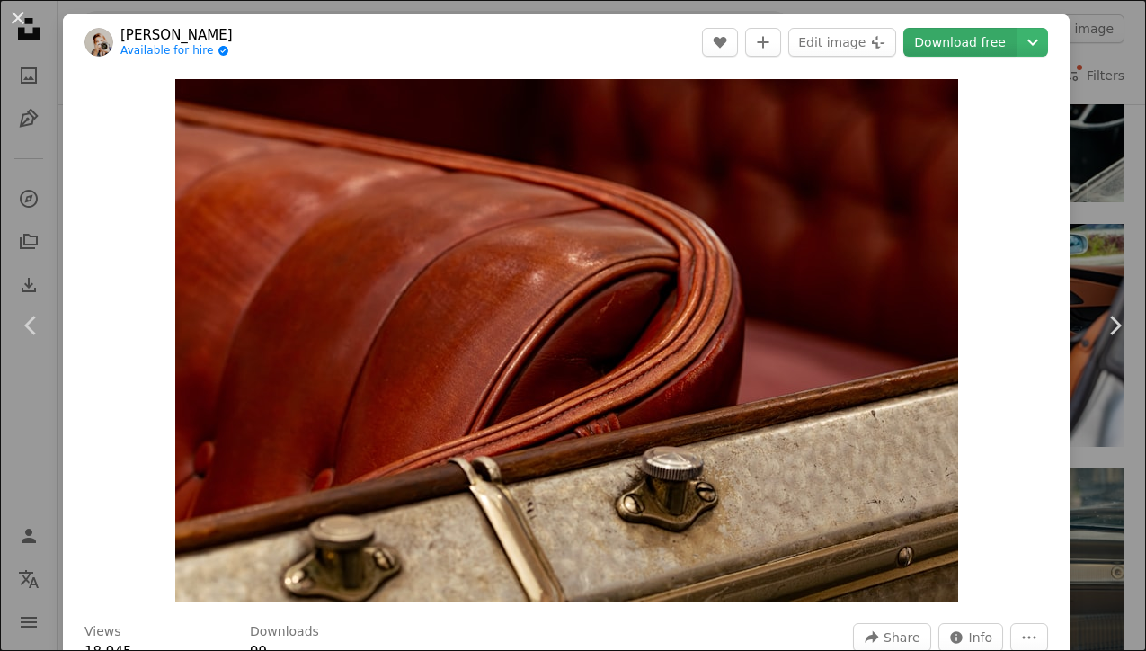
click at [997, 53] on link "Download free" at bounding box center [959, 42] width 113 height 29
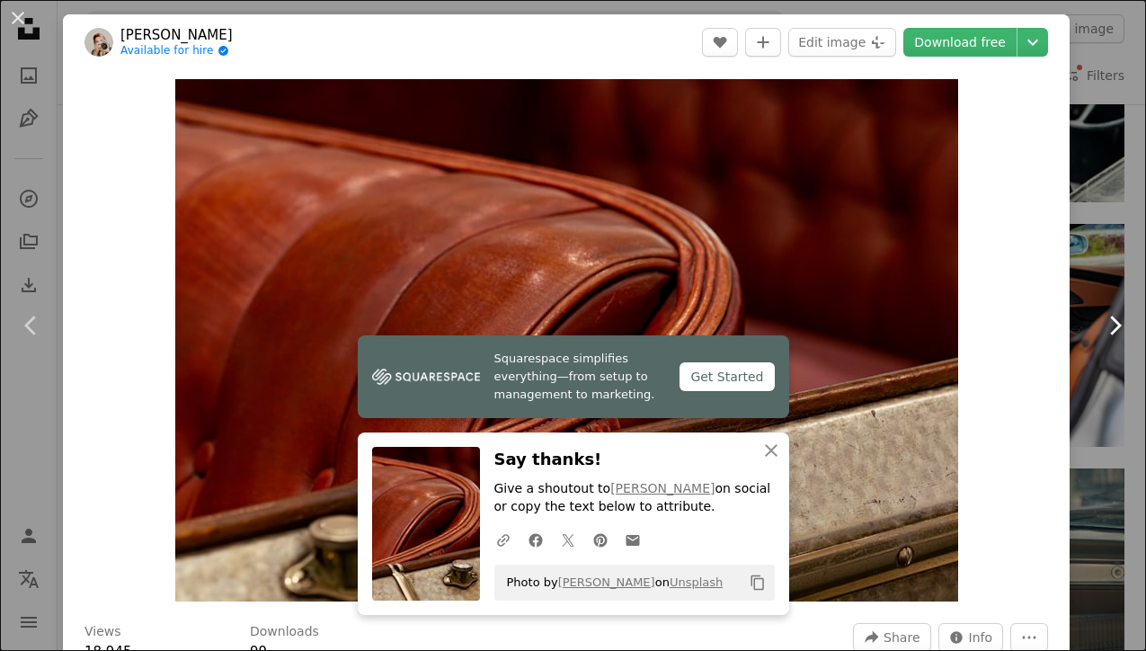
click at [1094, 245] on link "Chevron right" at bounding box center [1114, 325] width 63 height 173
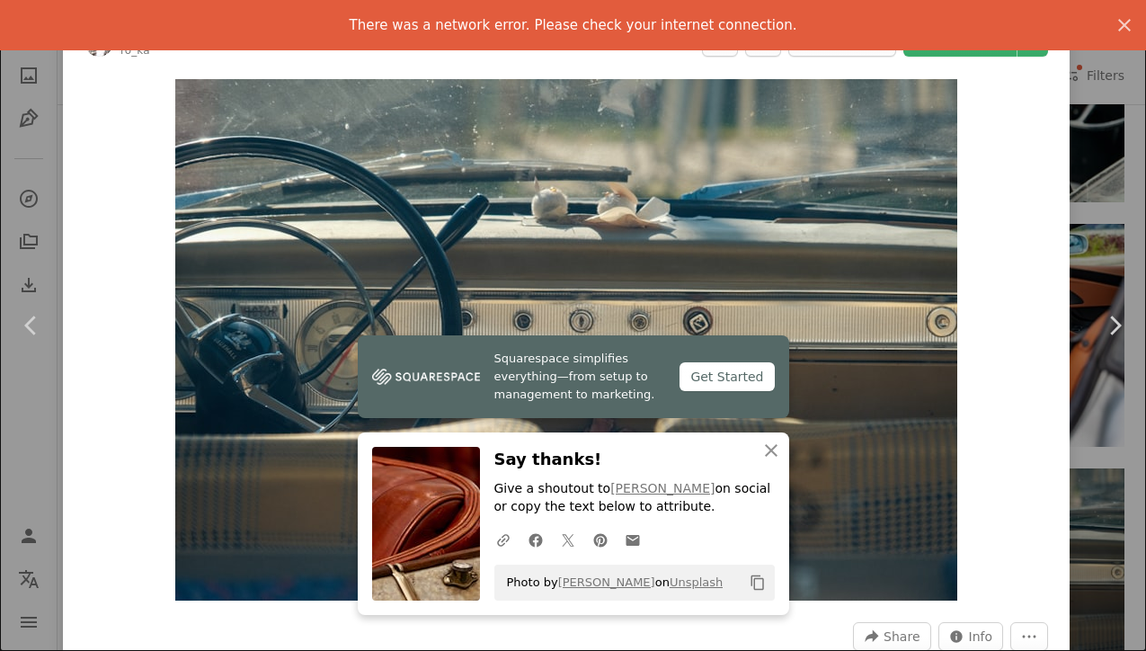
click at [1096, 91] on div "An X shape Chevron left Chevron right [PERSON_NAME] ro_ka A heart A plus sign E…" at bounding box center [573, 325] width 1146 height 651
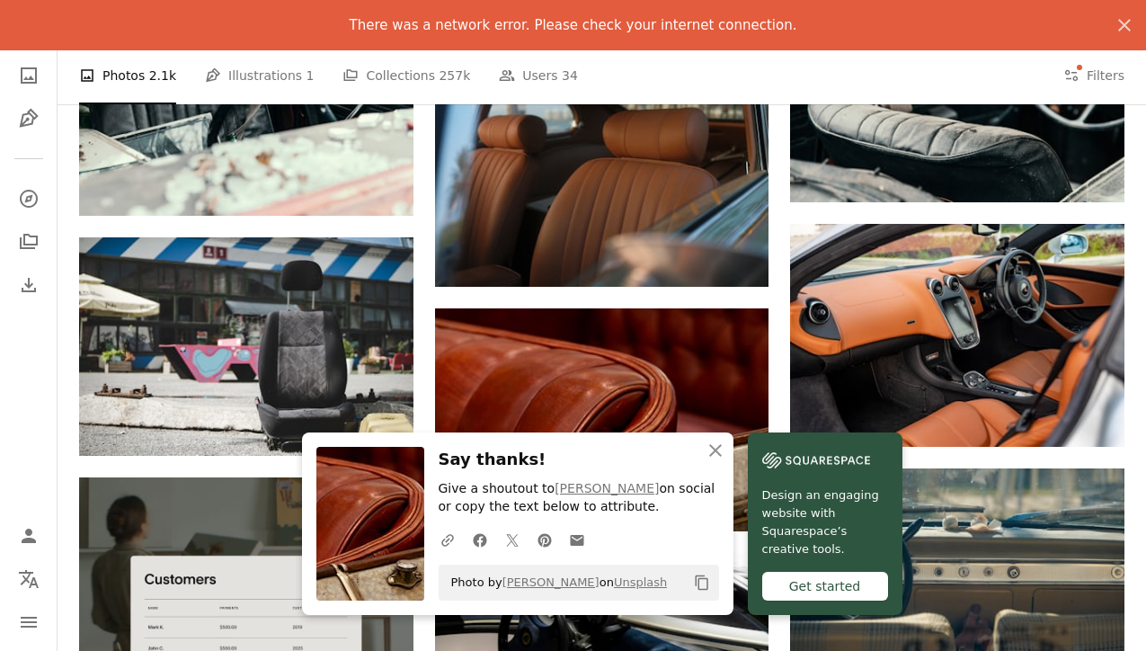
scroll to position [2255, 0]
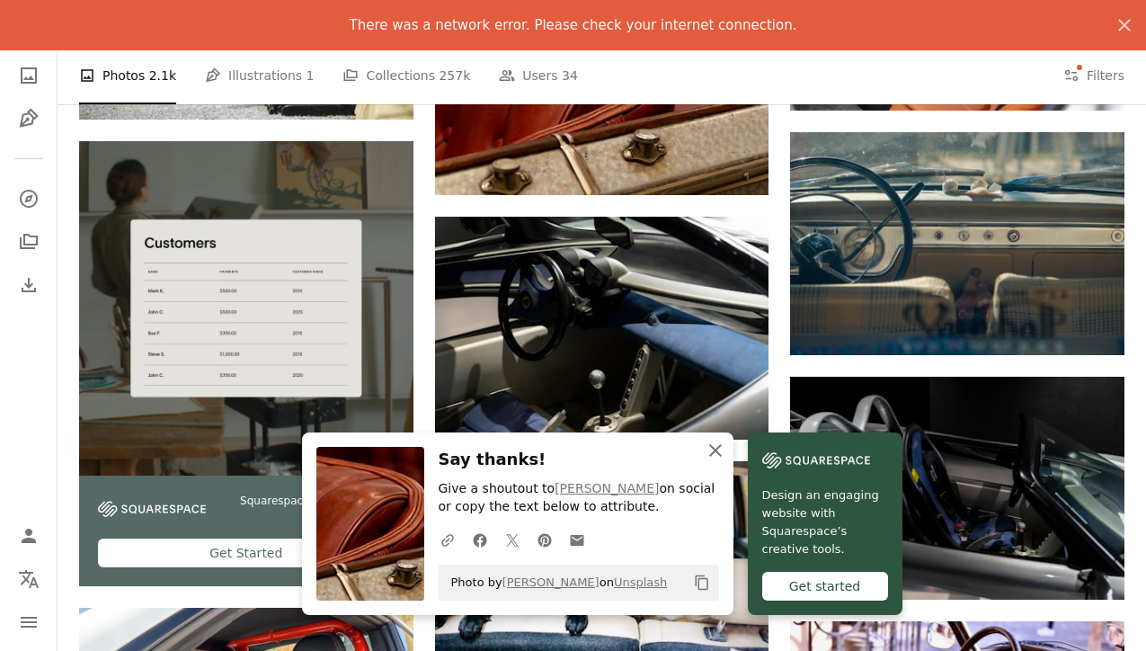
click at [723, 448] on icon "An X shape" at bounding box center [715, 450] width 22 height 22
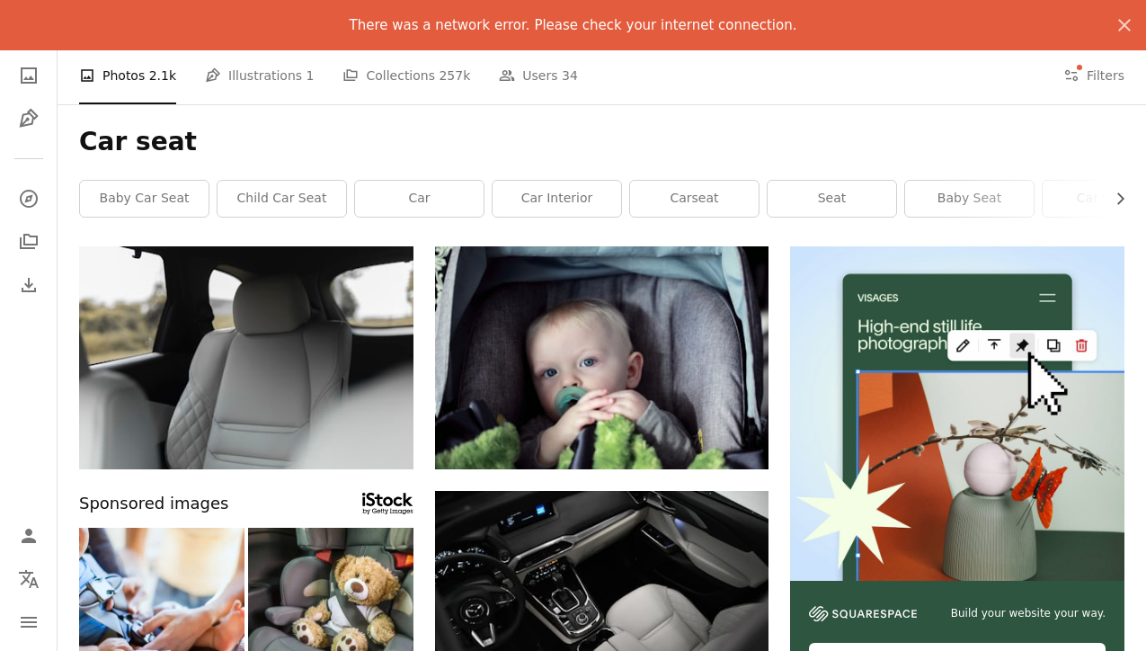
scroll to position [0, 0]
click at [1123, 20] on icon "An X shape" at bounding box center [1124, 25] width 22 height 22
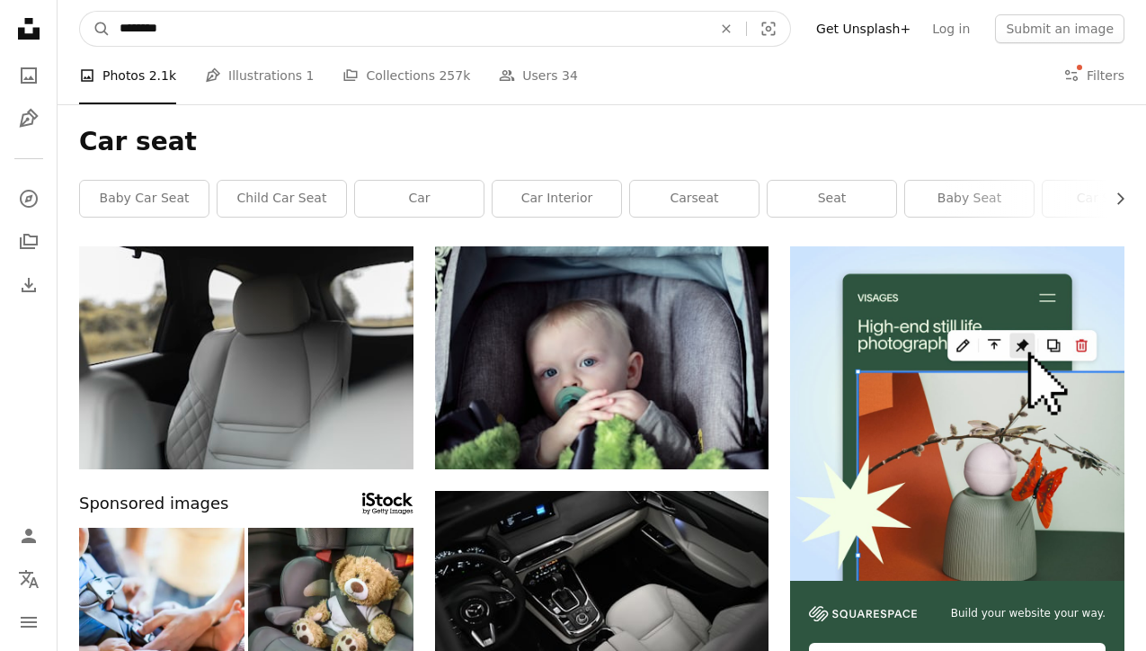
click at [276, 37] on input "********" at bounding box center [409, 29] width 596 height 34
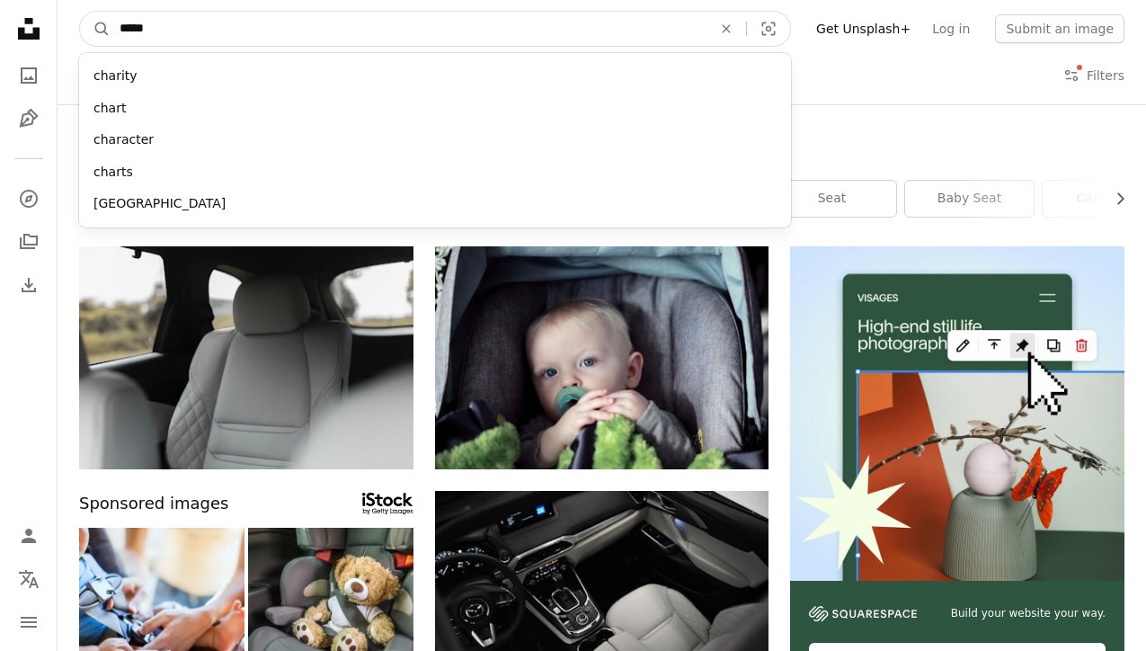
type input "******"
click at [95, 29] on button "A magnifying glass" at bounding box center [95, 29] width 31 height 34
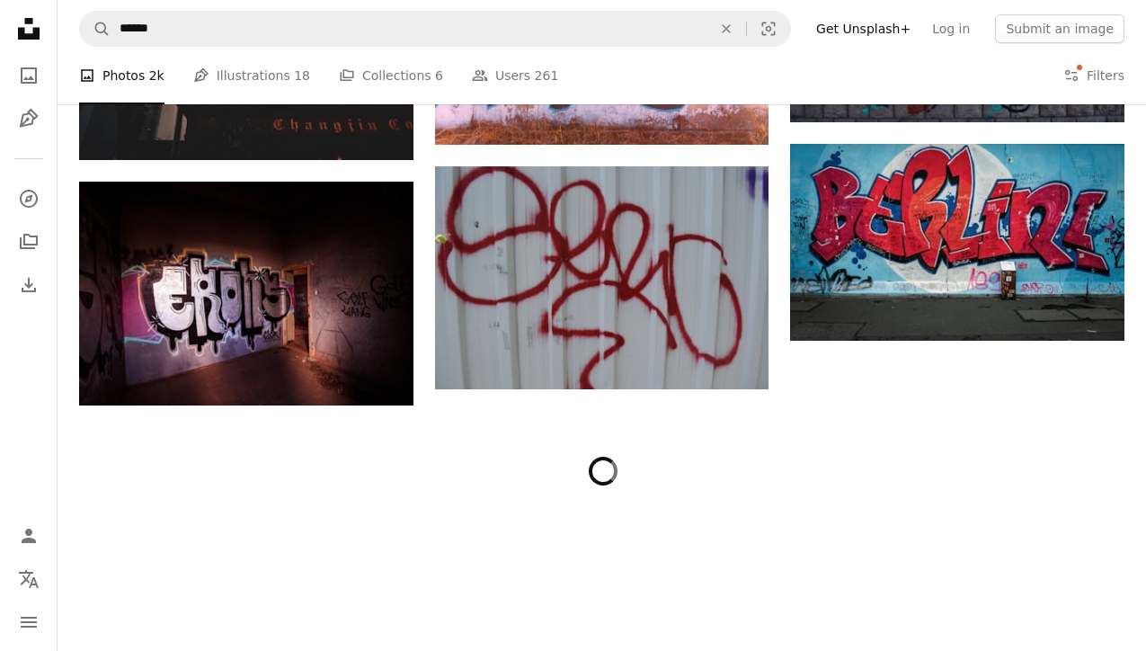
scroll to position [1883, 0]
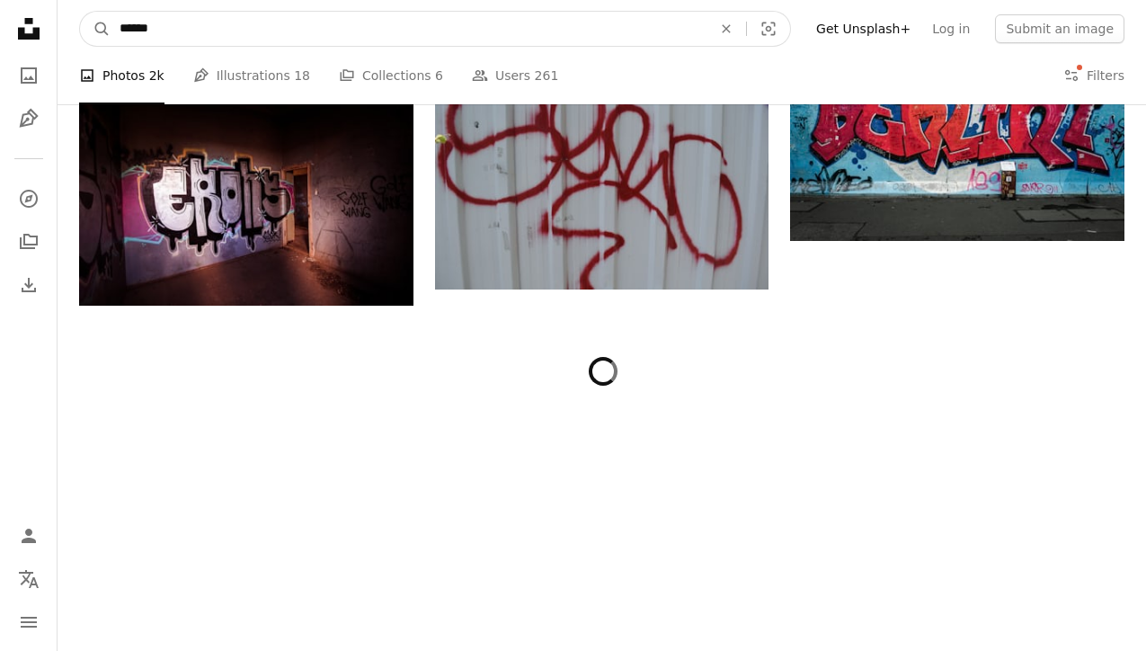
click at [317, 39] on input "******" at bounding box center [409, 29] width 596 height 34
type input "*****"
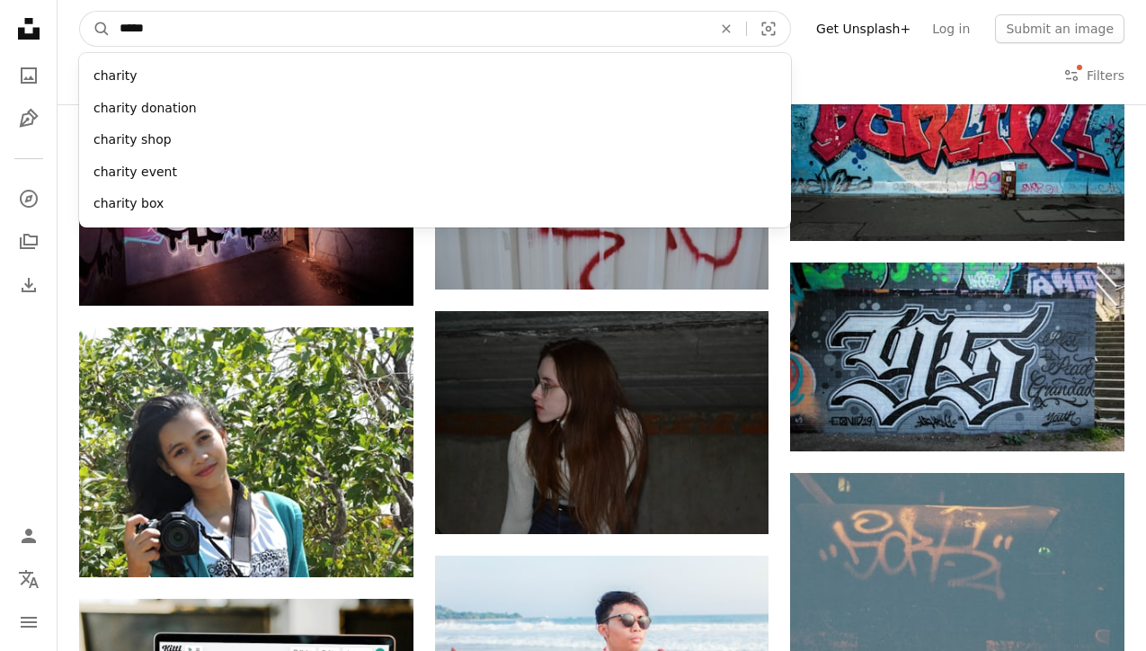
click at [95, 29] on button "A magnifying glass" at bounding box center [95, 29] width 31 height 34
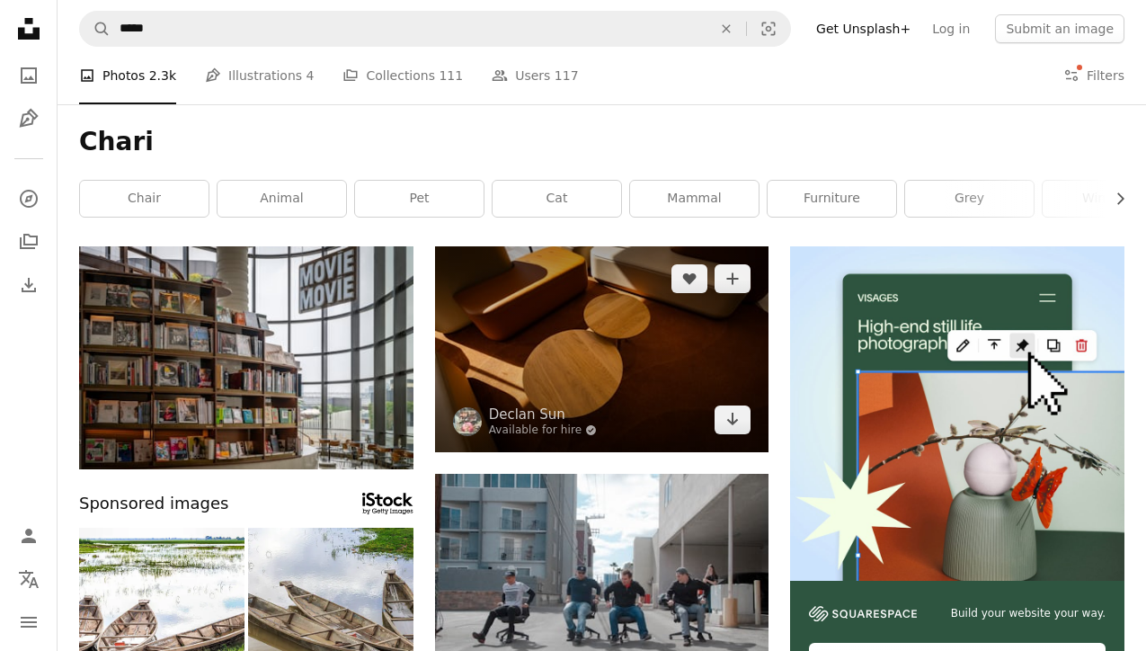
click at [554, 325] on img at bounding box center [602, 349] width 334 height 206
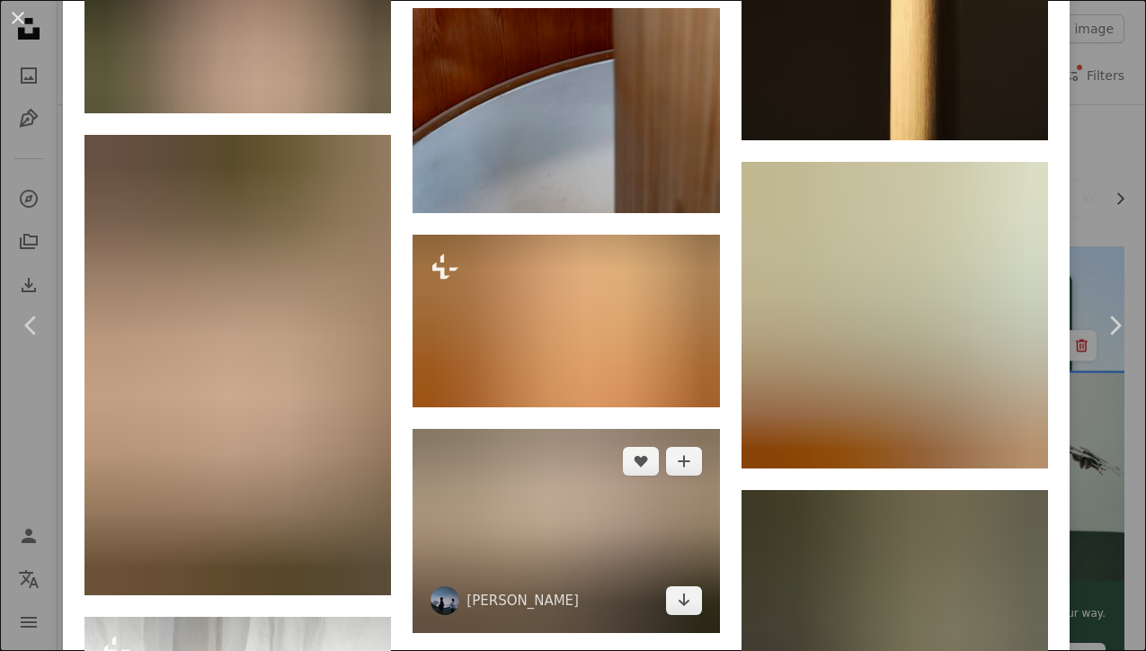
scroll to position [9403, 0]
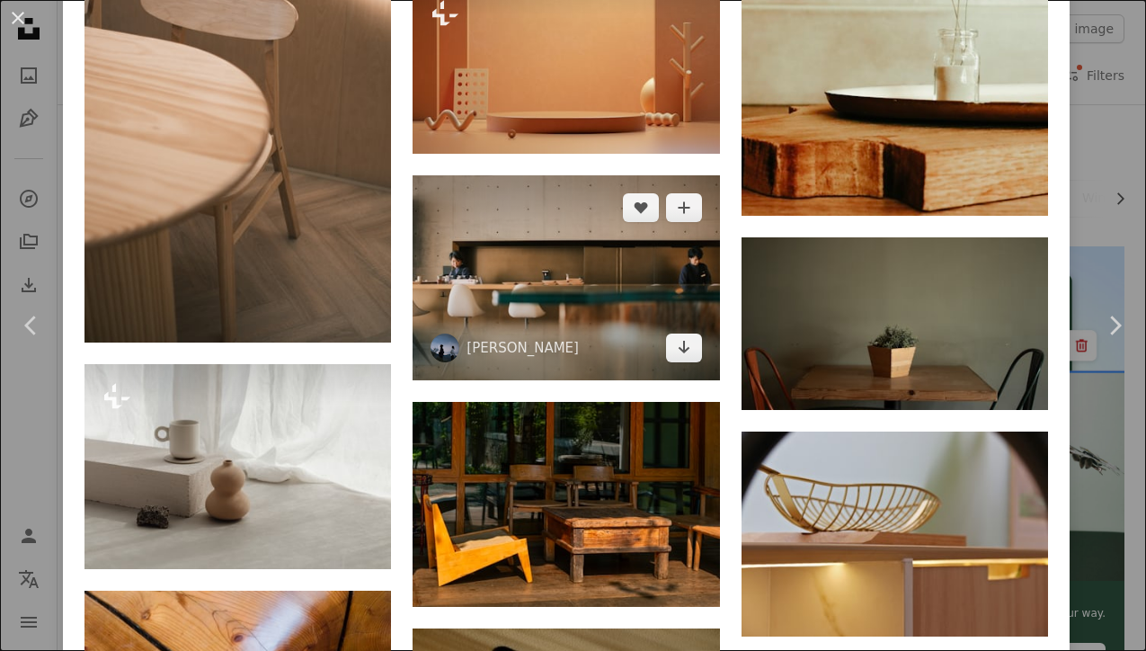
click at [624, 380] on img at bounding box center [565, 277] width 306 height 205
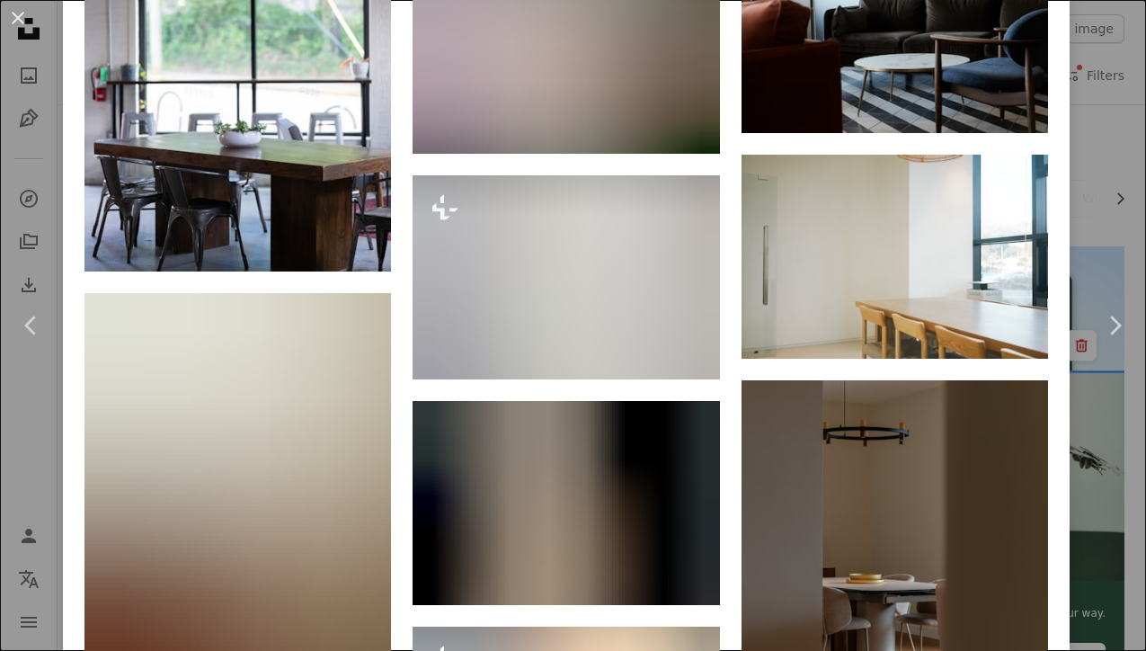
scroll to position [3275, 0]
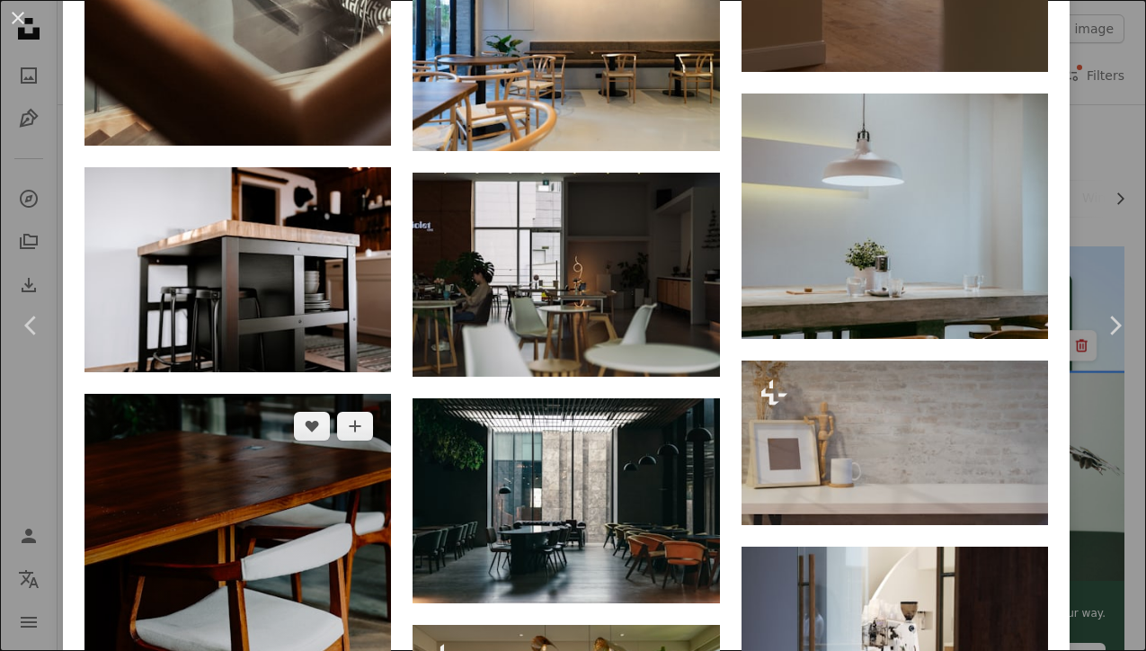
click at [237, 494] on img at bounding box center [237, 624] width 306 height 460
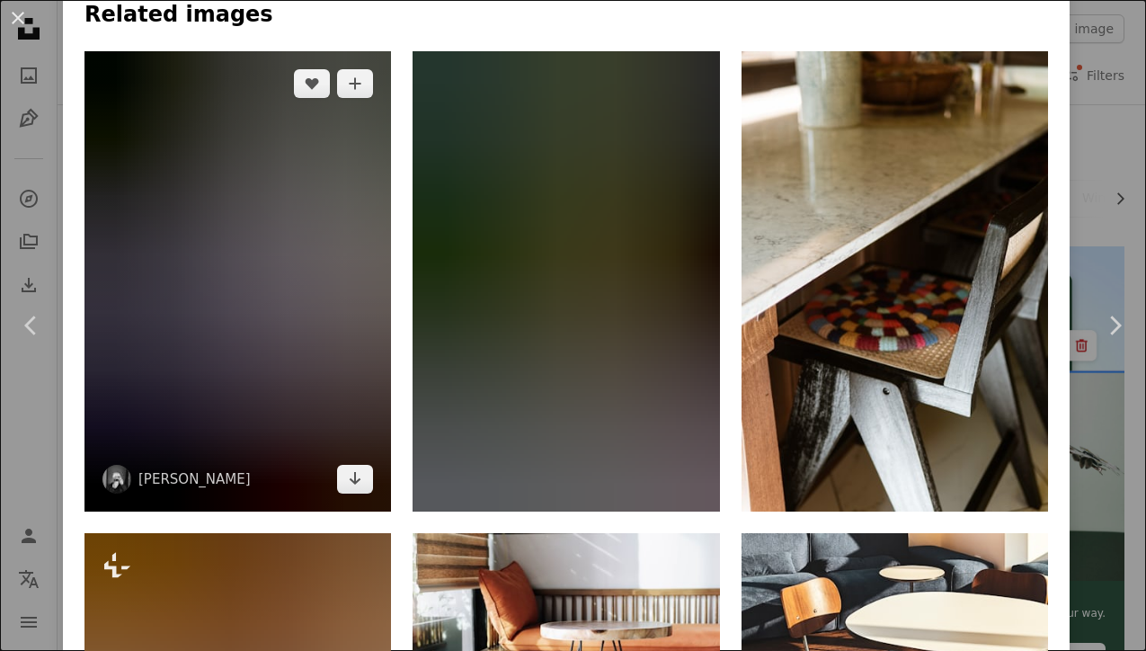
scroll to position [1316, 0]
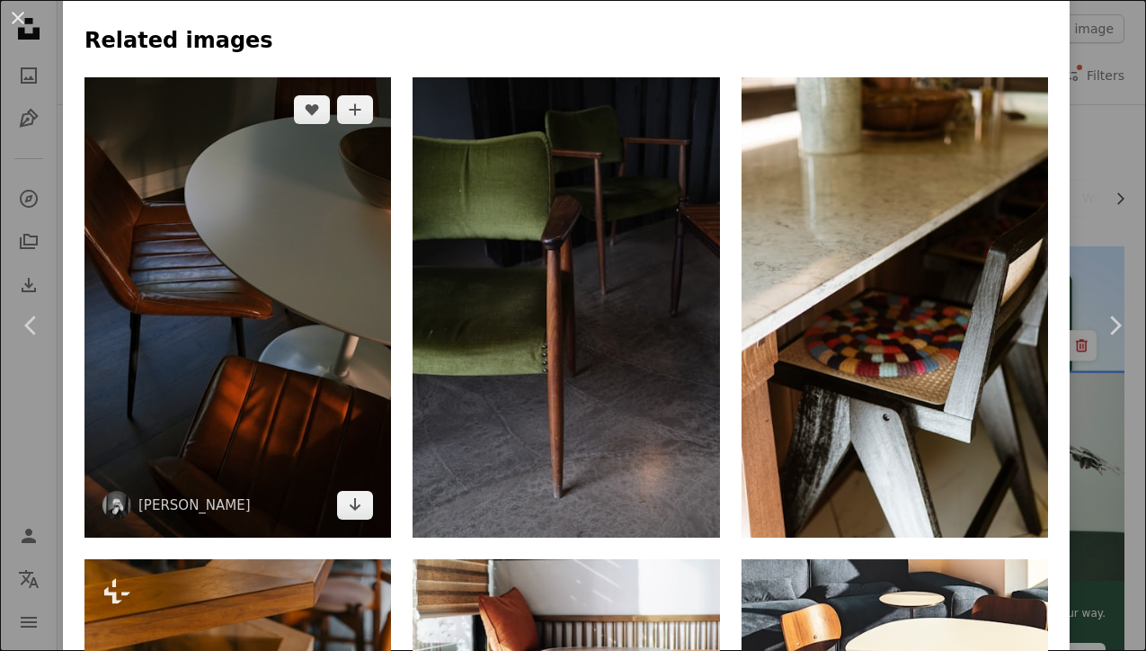
click at [320, 262] on img at bounding box center [237, 307] width 306 height 460
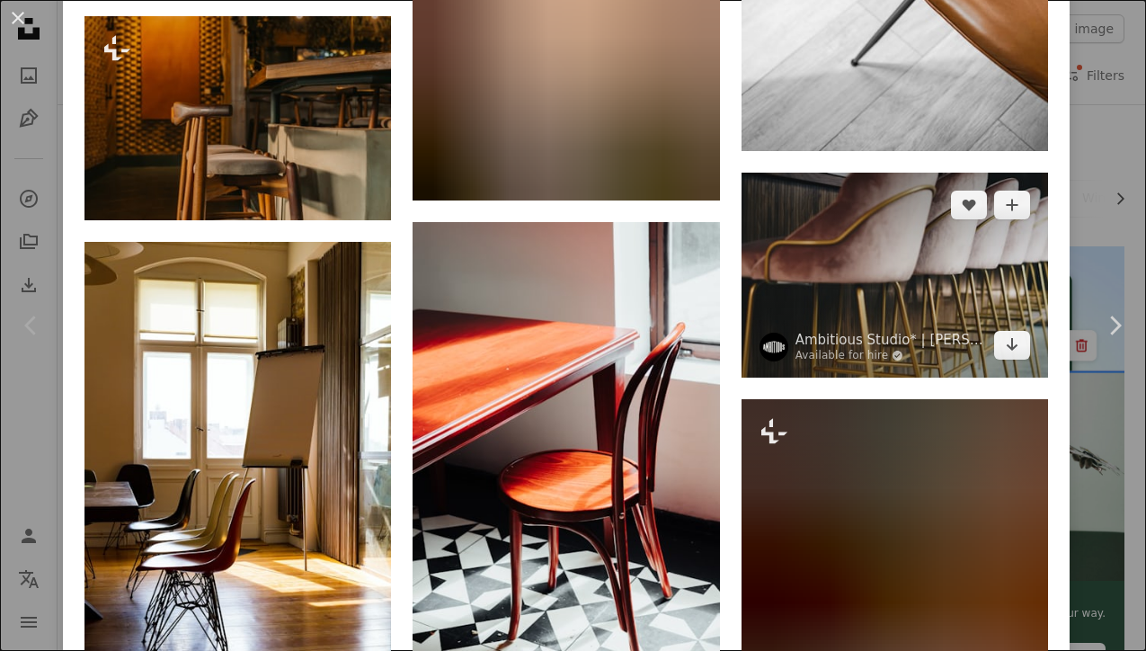
scroll to position [5528, 0]
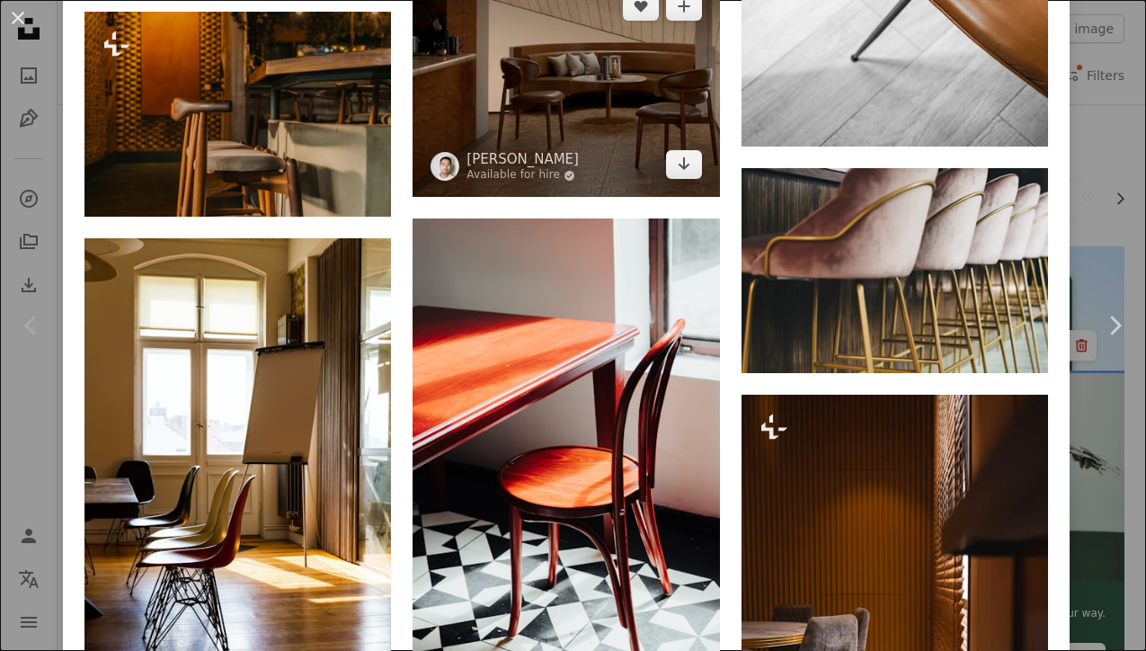
click at [561, 139] on img at bounding box center [565, 85] width 306 height 223
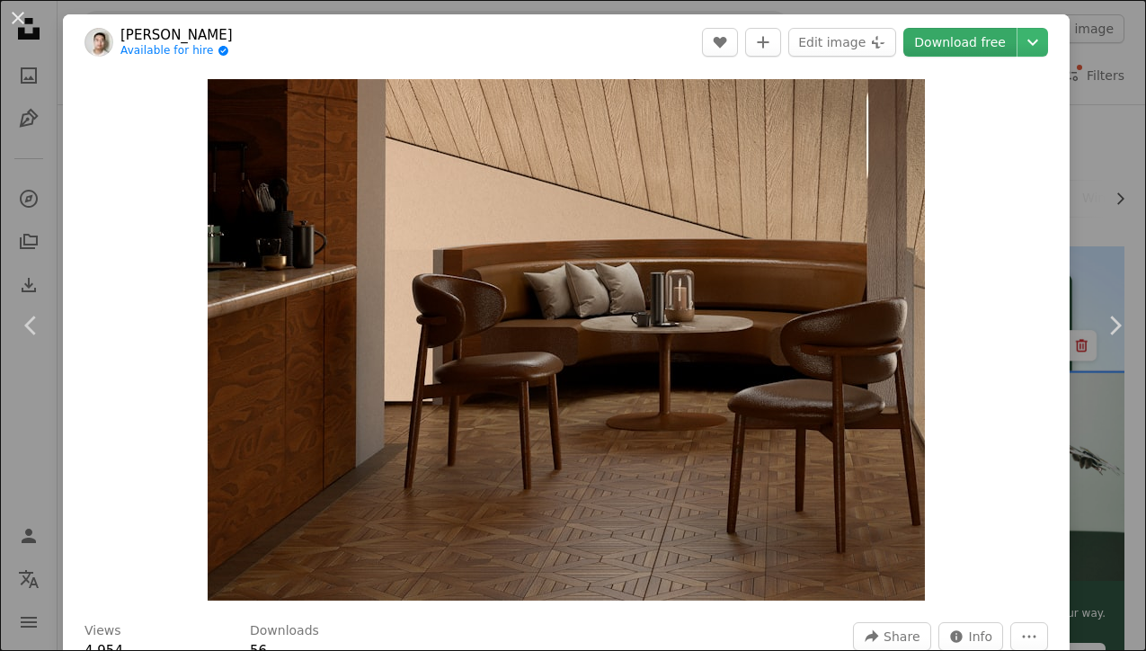
click at [973, 47] on link "Download free" at bounding box center [959, 42] width 113 height 29
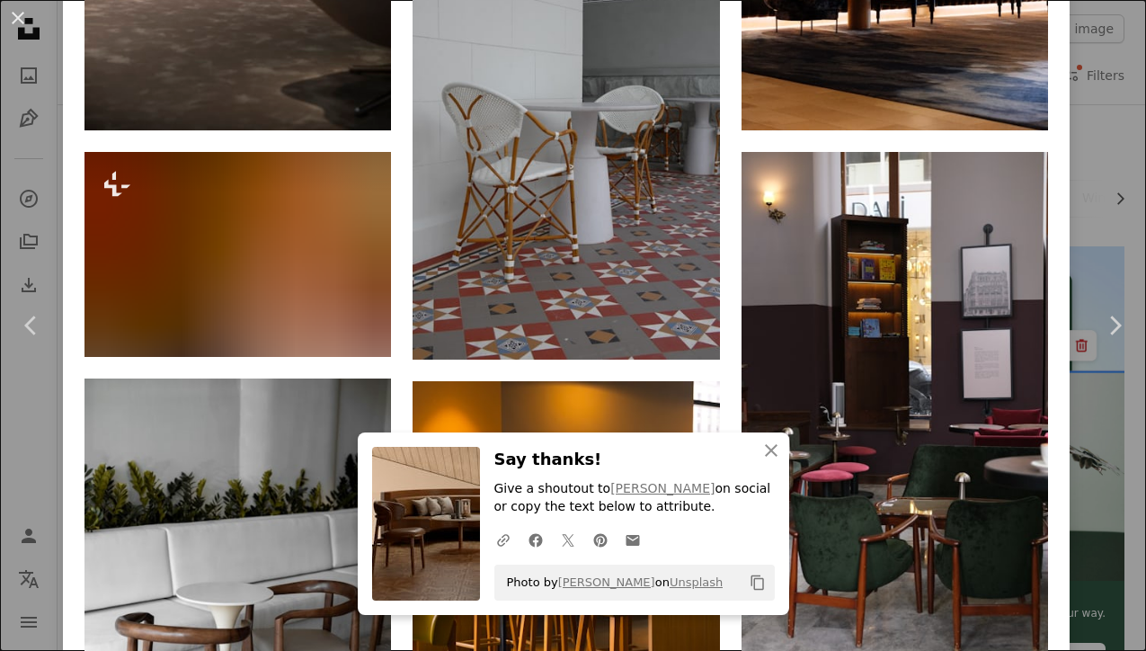
scroll to position [2263, 0]
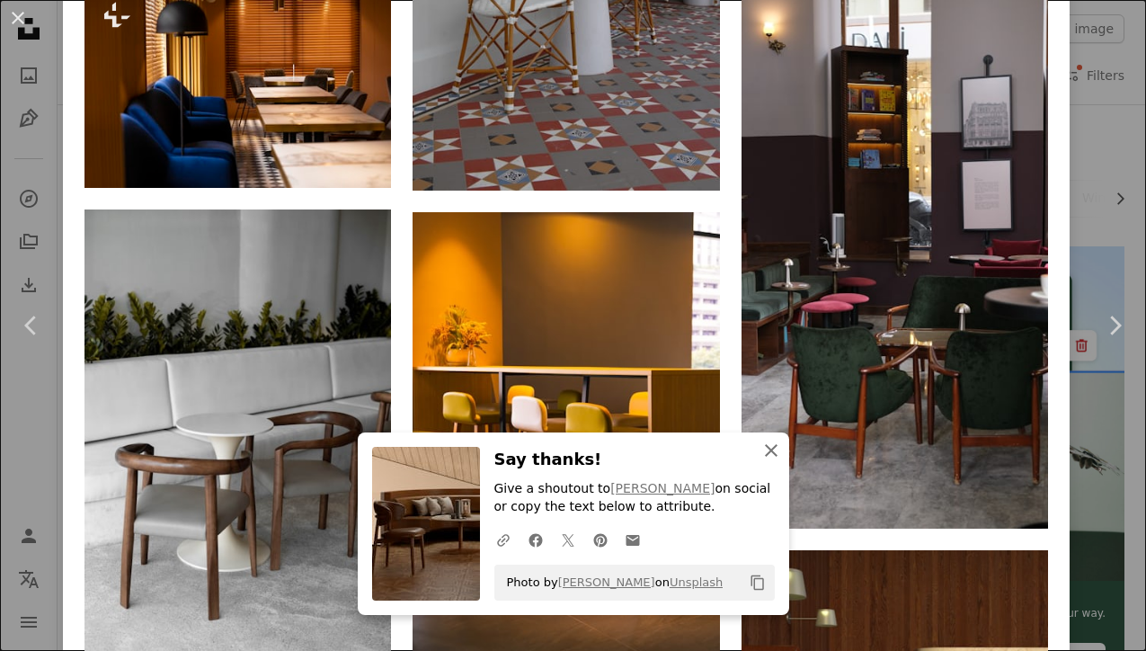
click at [770, 459] on icon "An X shape" at bounding box center [771, 450] width 22 height 22
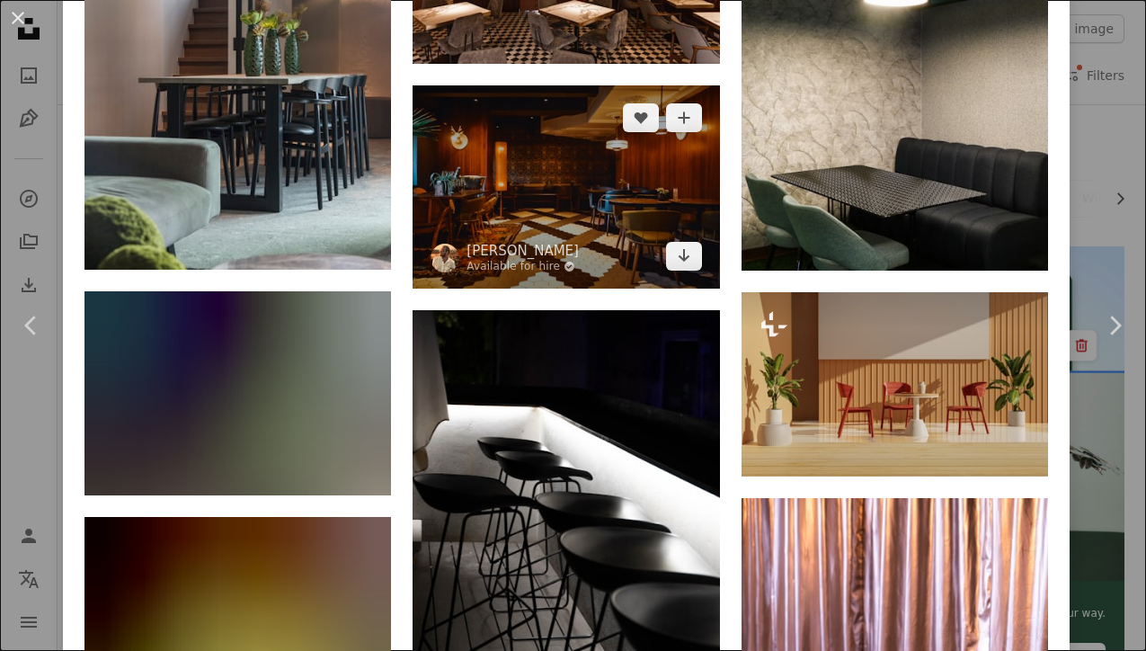
scroll to position [6988, 0]
